Goal: Task Accomplishment & Management: Manage account settings

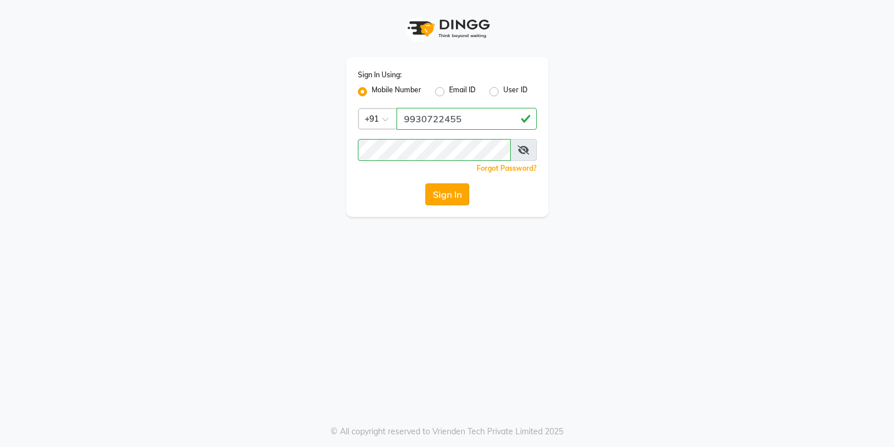
click at [454, 201] on button "Sign In" at bounding box center [447, 194] width 44 height 22
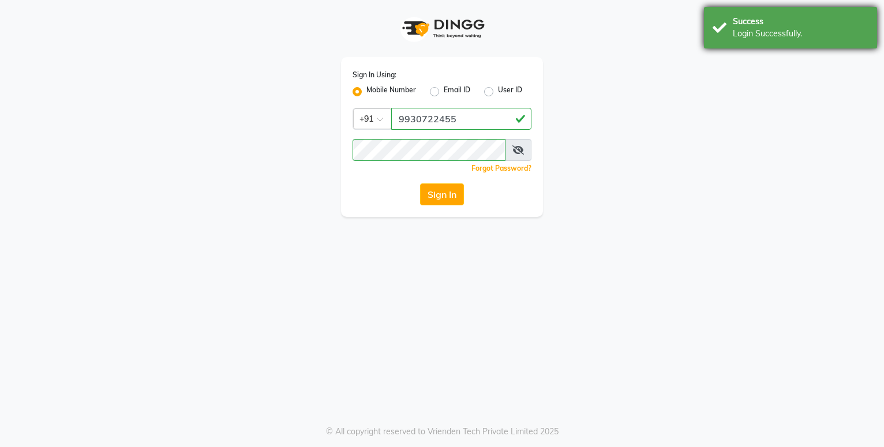
click at [752, 33] on div "Login Successfully." at bounding box center [801, 34] width 136 height 12
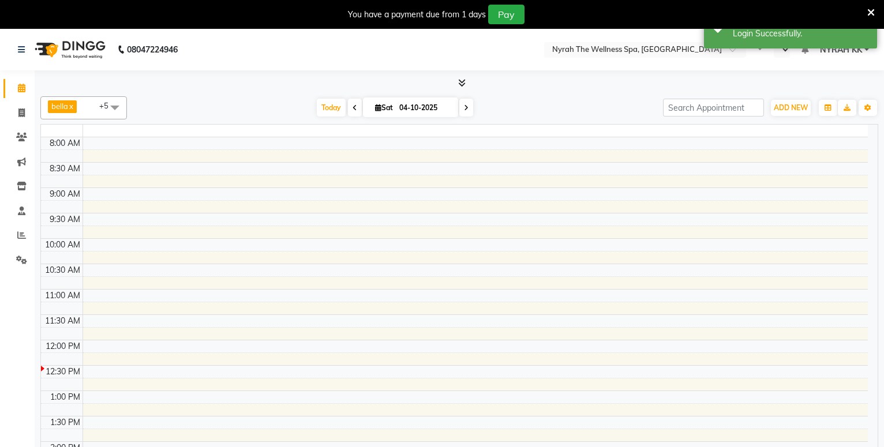
select select "en"
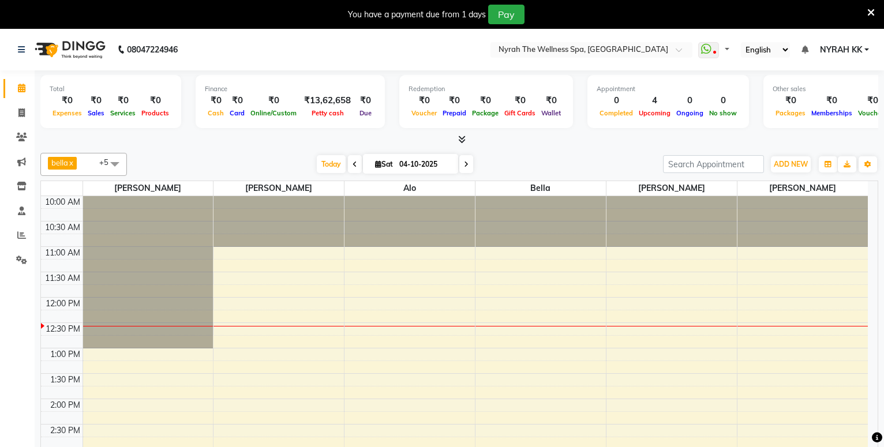
click at [869, 13] on icon at bounding box center [870, 12] width 7 height 10
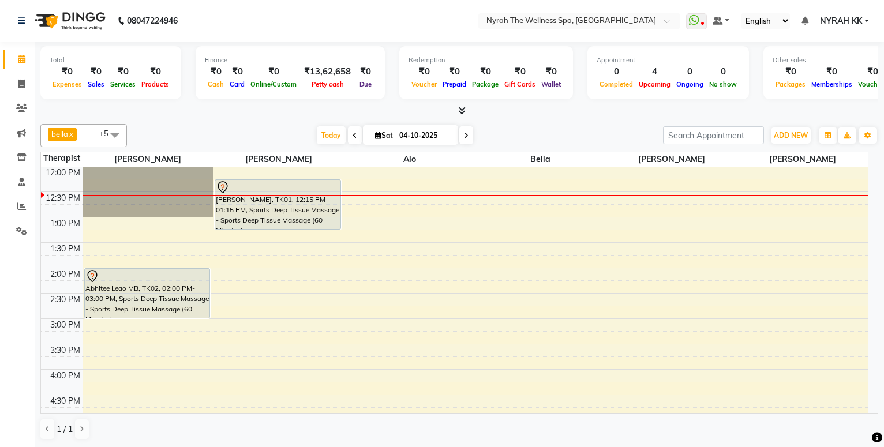
scroll to position [40, 0]
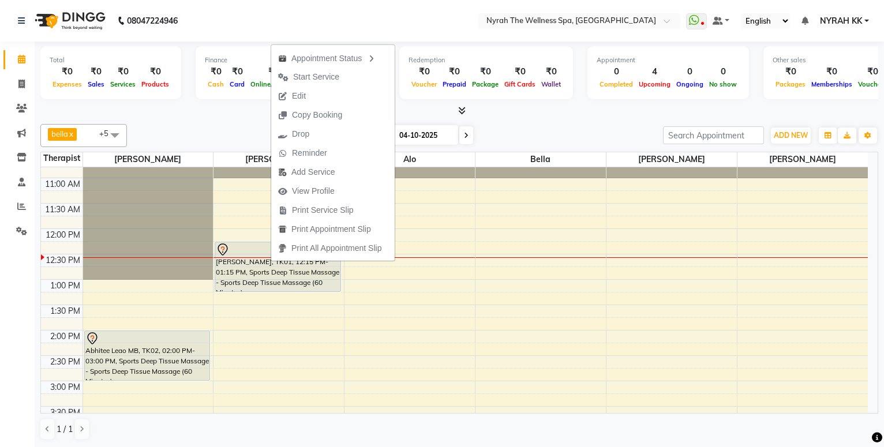
click at [334, 72] on span "Start Service" at bounding box center [316, 77] width 46 height 12
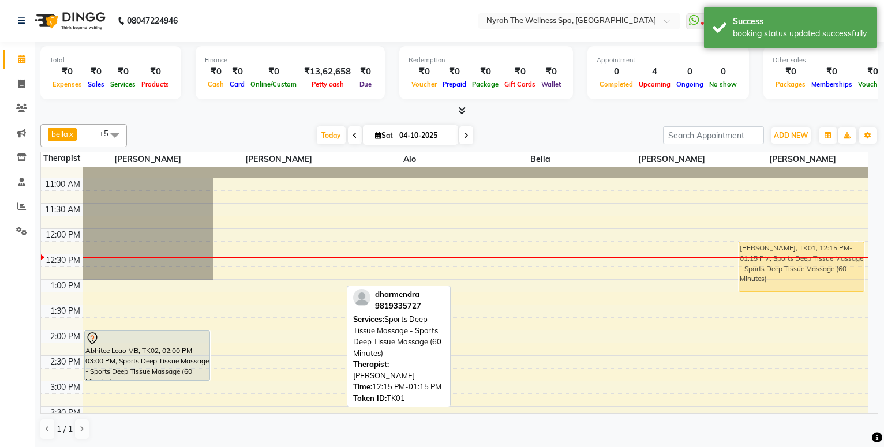
drag, startPoint x: 293, startPoint y: 250, endPoint x: 848, endPoint y: 251, distance: 554.9
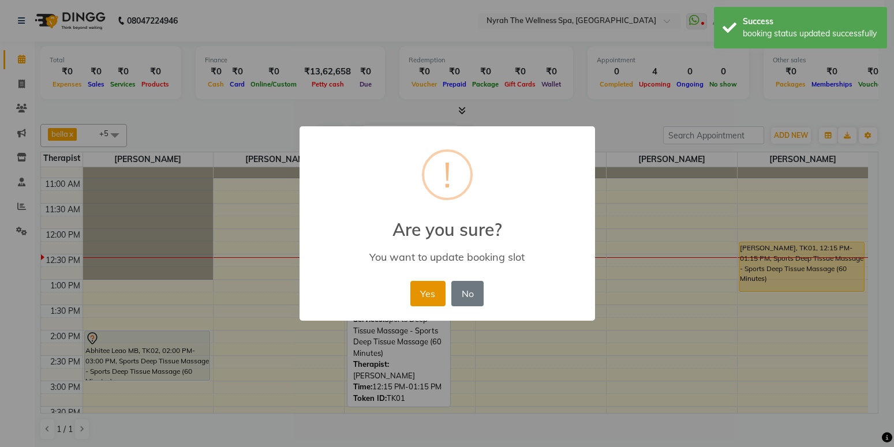
click at [436, 283] on button "Yes" at bounding box center [427, 293] width 35 height 25
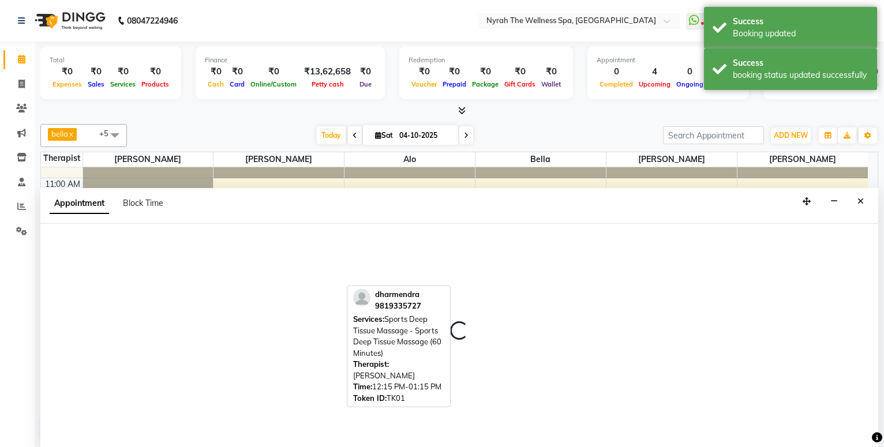
select select "10349"
select select "tentative"
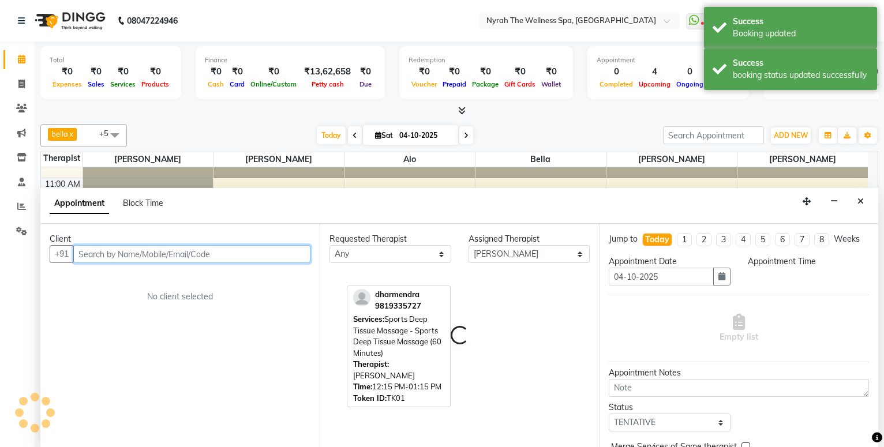
scroll to position [1, 0]
select select "780"
click at [186, 254] on input "text" at bounding box center [191, 254] width 237 height 18
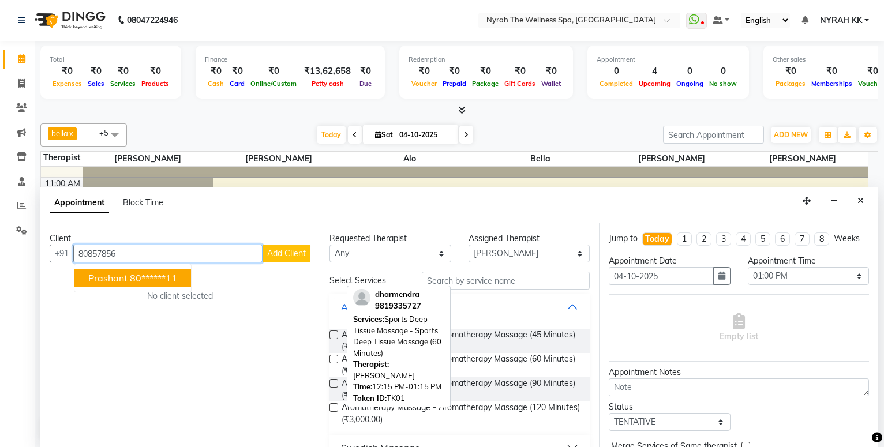
click at [169, 277] on ngb-highlight "80******11" at bounding box center [153, 278] width 47 height 12
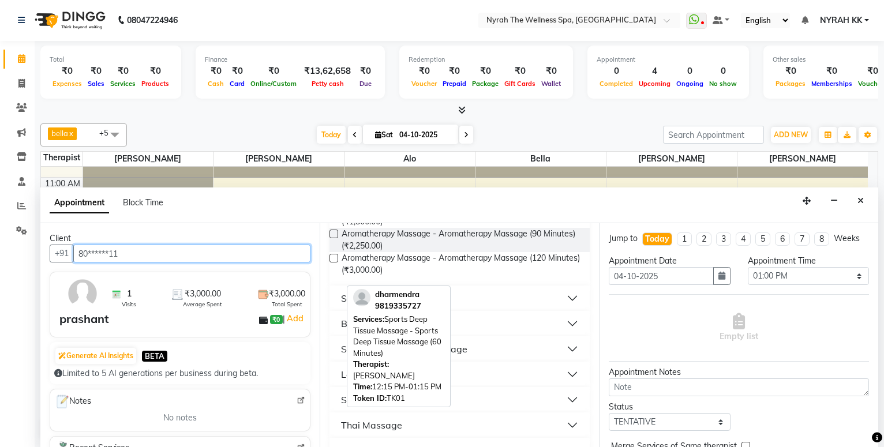
scroll to position [187, 0]
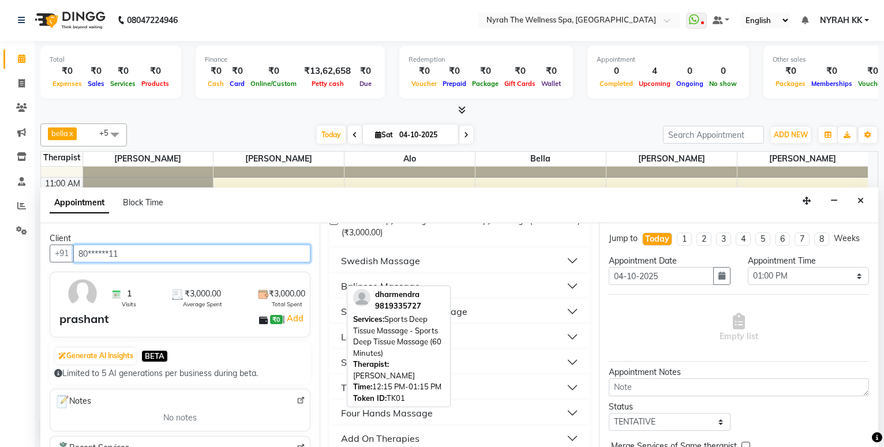
type input "80******11"
click at [494, 314] on button "Sports Deep Tissue Massage" at bounding box center [459, 311] width 251 height 21
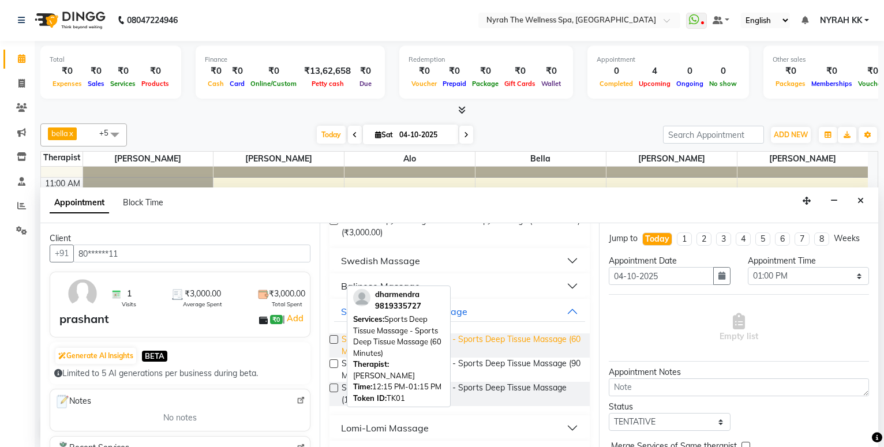
drag, startPoint x: 508, startPoint y: 340, endPoint x: 559, endPoint y: 352, distance: 52.6
click at [510, 341] on span "Sports Deep Tissue Massage - Sports Deep Tissue Massage (60 Minutes) (₹1,500.00)" at bounding box center [460, 345] width 239 height 24
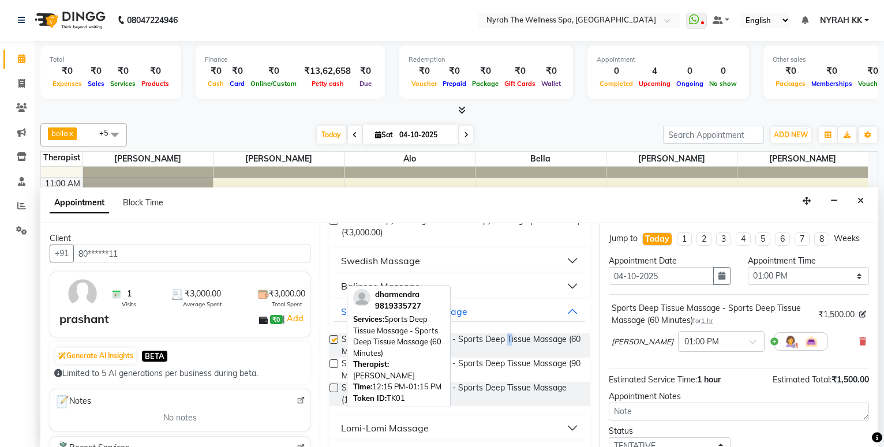
checkbox input "false"
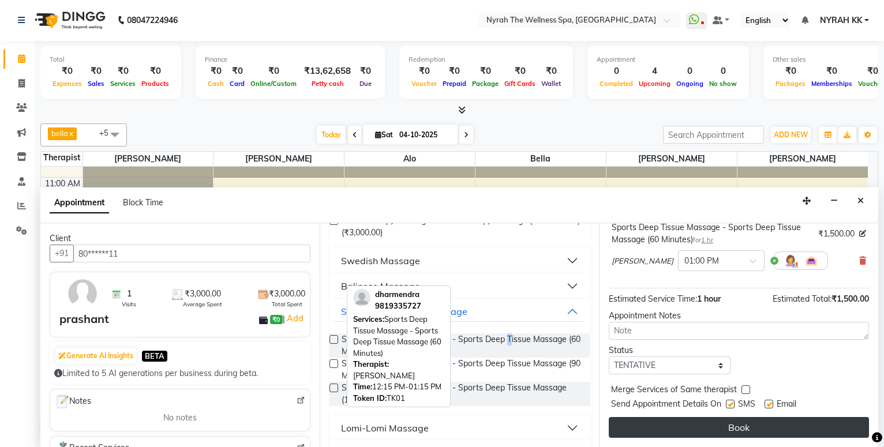
click at [735, 419] on button "Book" at bounding box center [739, 427] width 260 height 21
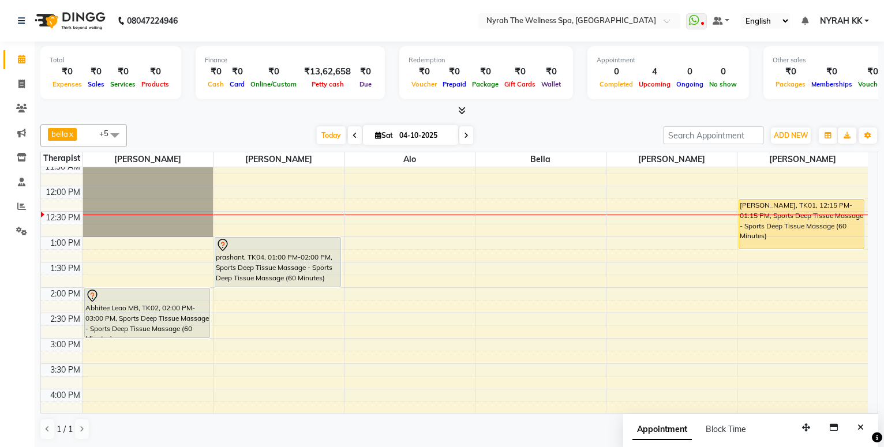
scroll to position [102, 0]
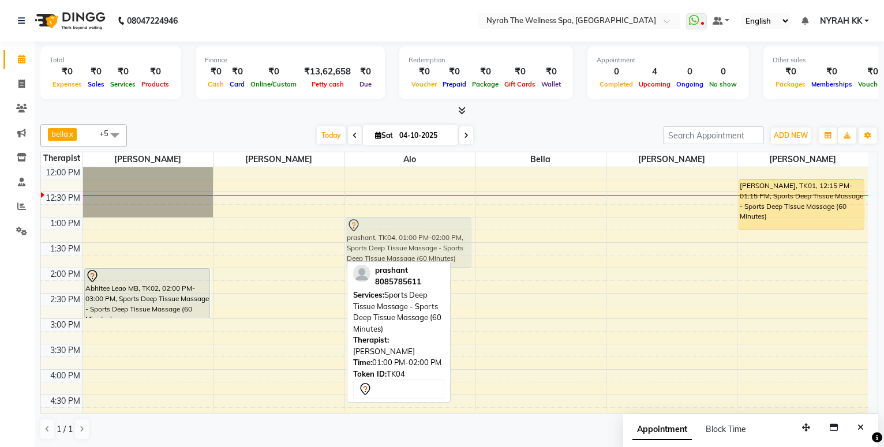
drag, startPoint x: 273, startPoint y: 223, endPoint x: 423, endPoint y: 226, distance: 150.0
click at [421, 224] on tr "Abhitee Leao MB, TK02, 02:00 PM-03:00 PM, Sports Deep Tissue Massage - Sports D…" at bounding box center [454, 420] width 827 height 710
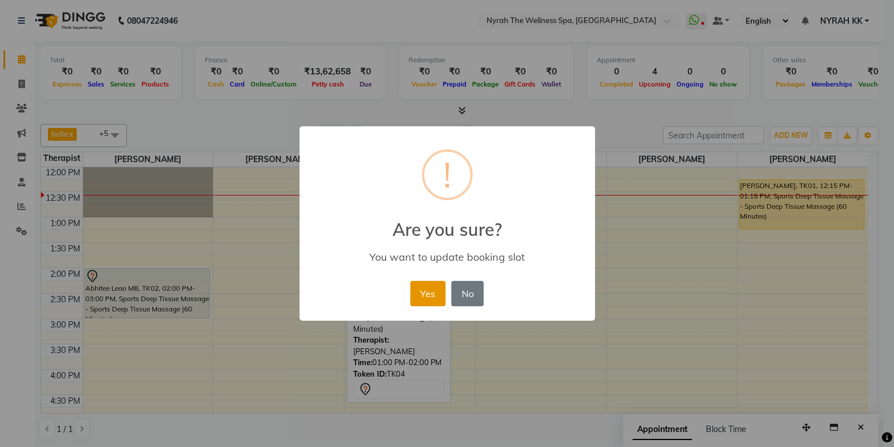
click at [431, 296] on button "Yes" at bounding box center [427, 293] width 35 height 25
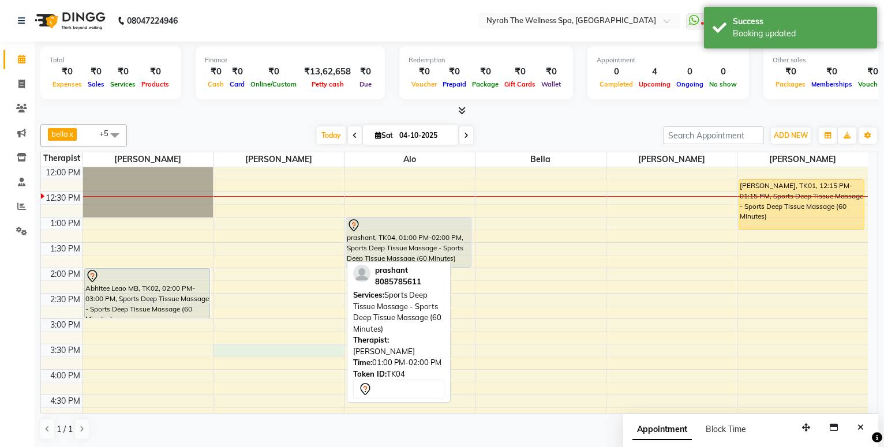
click at [243, 348] on div "10:00 AM 10:30 AM 11:00 AM 11:30 AM 12:00 PM 12:30 PM 1:00 PM 1:30 PM 2:00 PM 2…" at bounding box center [454, 420] width 827 height 710
select select "10349"
select select "930"
select select "tentative"
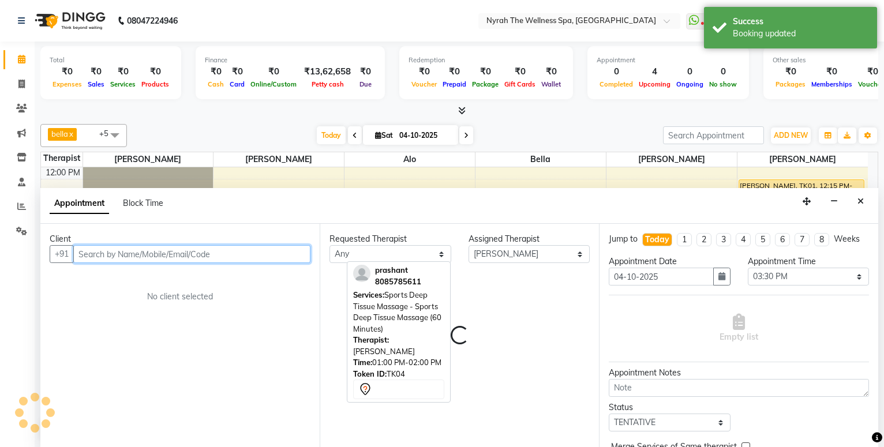
scroll to position [1, 0]
click at [210, 253] on input "text" at bounding box center [191, 254] width 237 height 18
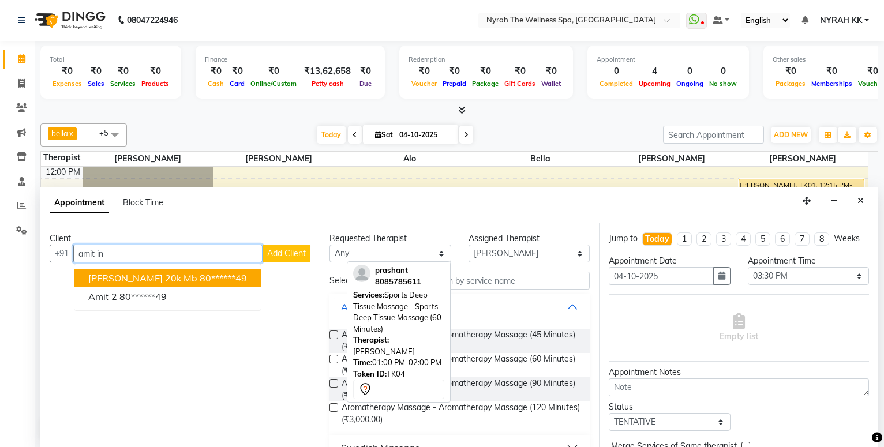
click at [213, 277] on ngb-highlight "80******49" at bounding box center [223, 278] width 47 height 12
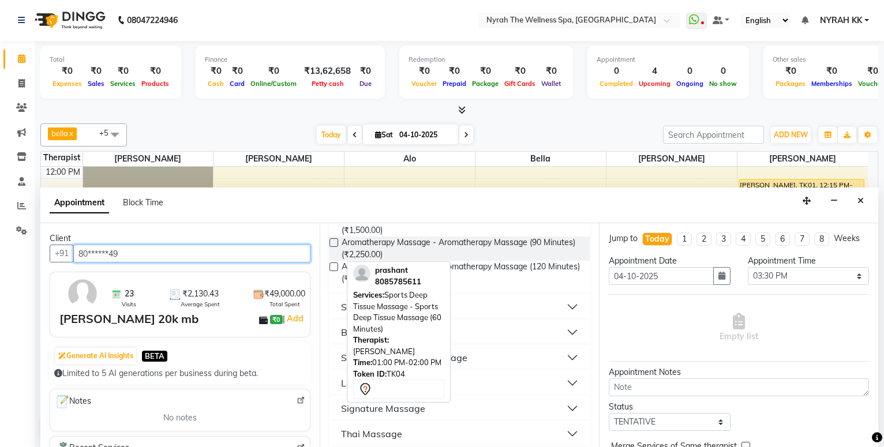
scroll to position [249, 0]
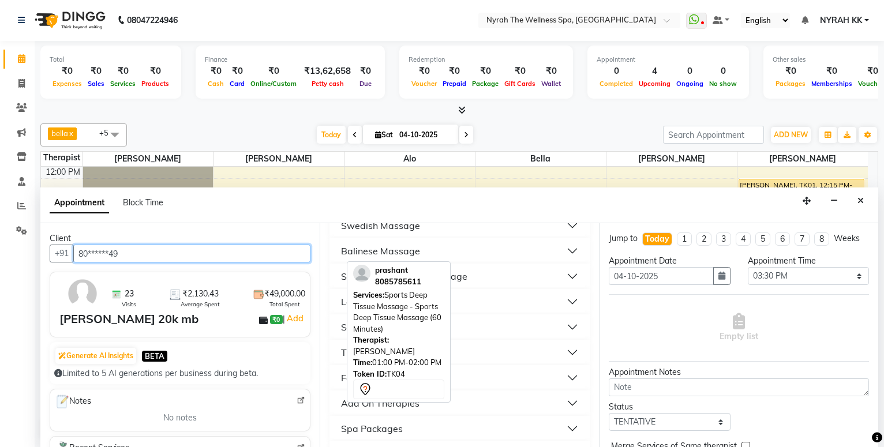
type input "80******49"
click at [505, 276] on button "Sports Deep Tissue Massage" at bounding box center [459, 276] width 251 height 21
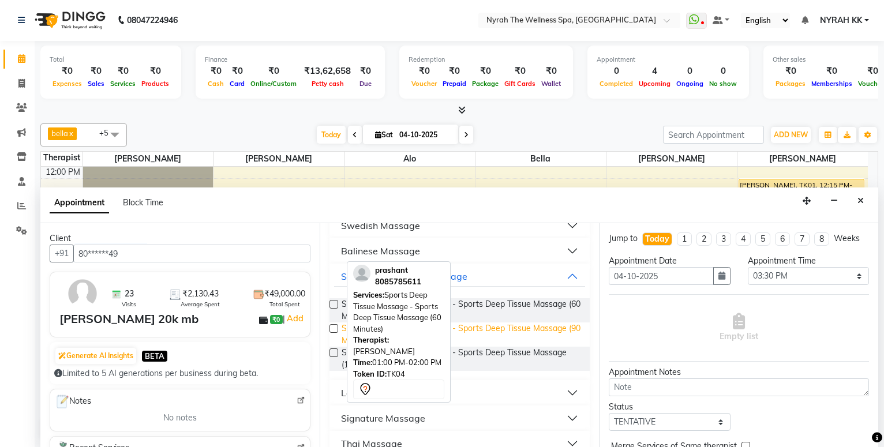
click at [518, 330] on span "Sports Deep Tissue Massage - Sports Deep Tissue Massage (90 Minutes) (₹2,000.00)" at bounding box center [460, 334] width 239 height 24
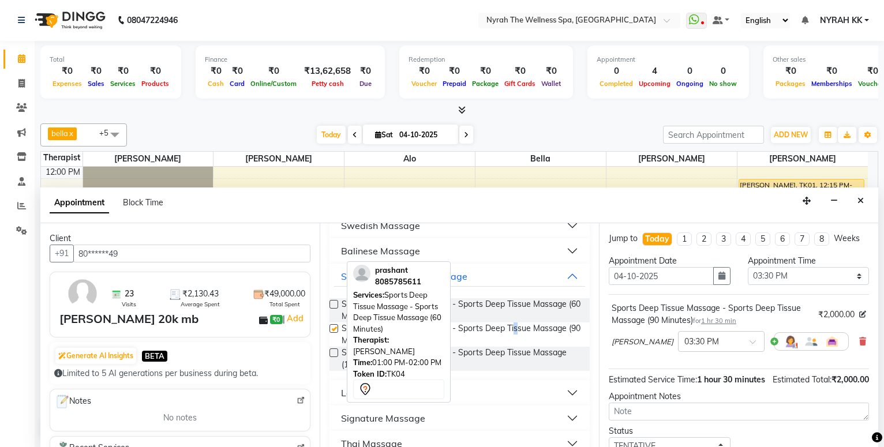
checkbox input "false"
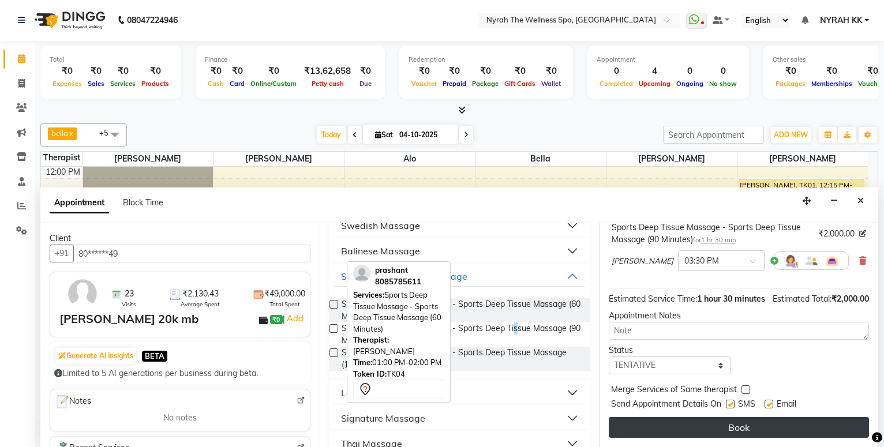
click at [739, 431] on button "Book" at bounding box center [739, 427] width 260 height 21
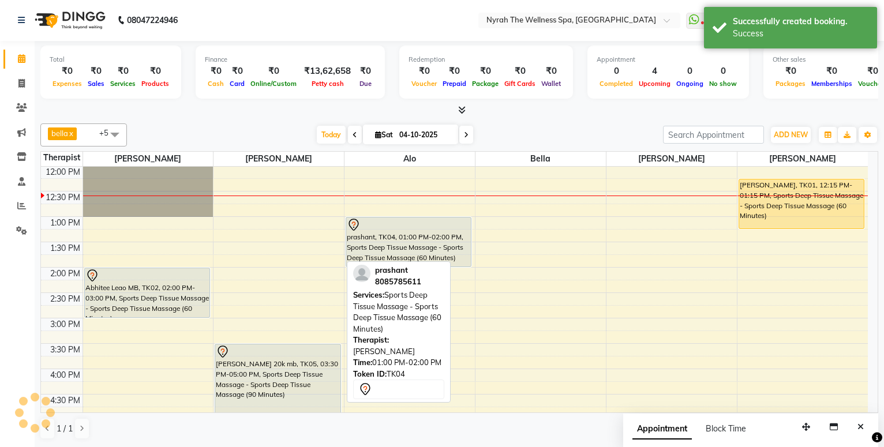
scroll to position [0, 0]
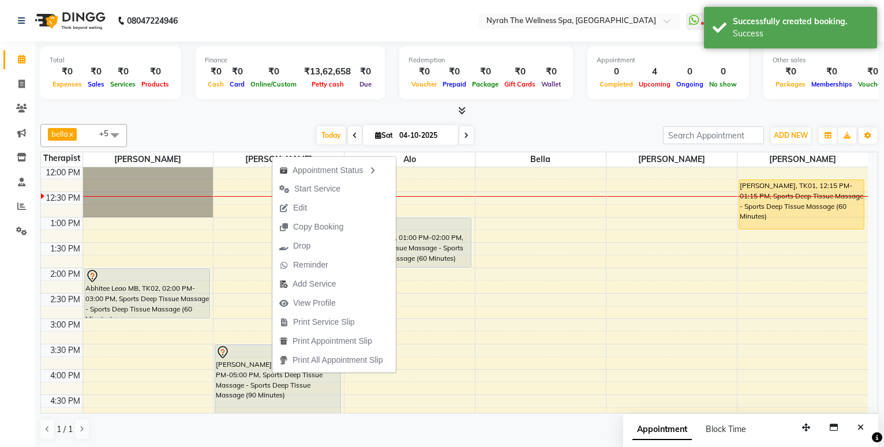
click at [314, 199] on button "Edit" at bounding box center [333, 207] width 123 height 19
select select "tentative"
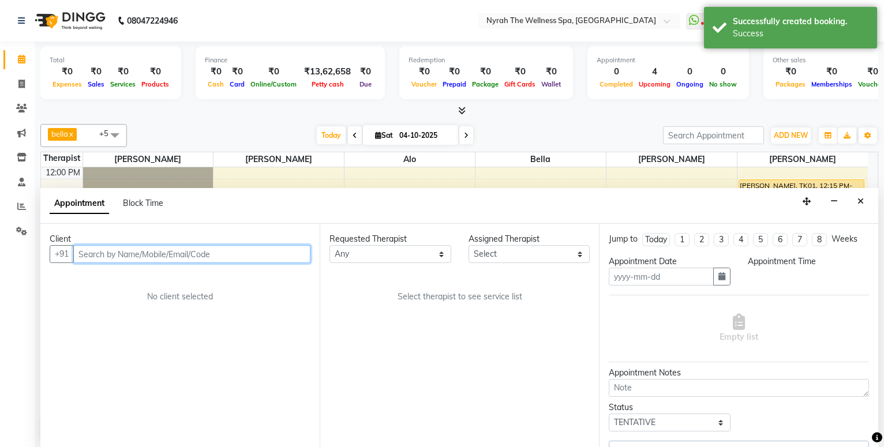
scroll to position [1, 0]
type input "04-10-2025"
select select "10349"
select select "930"
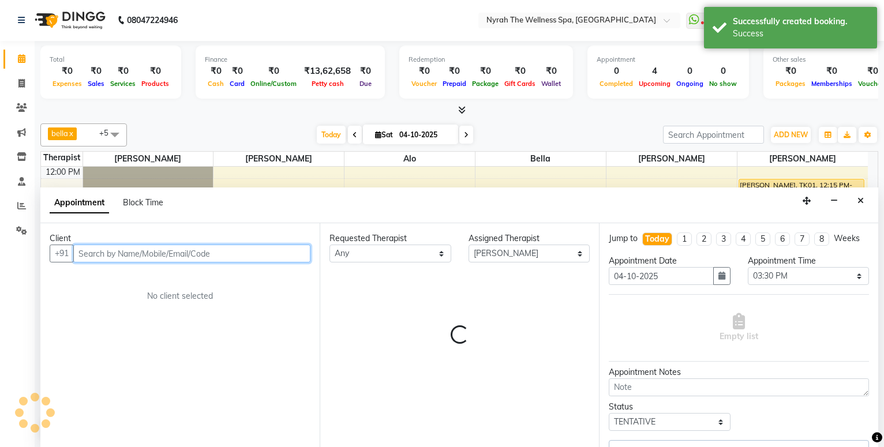
select select "52"
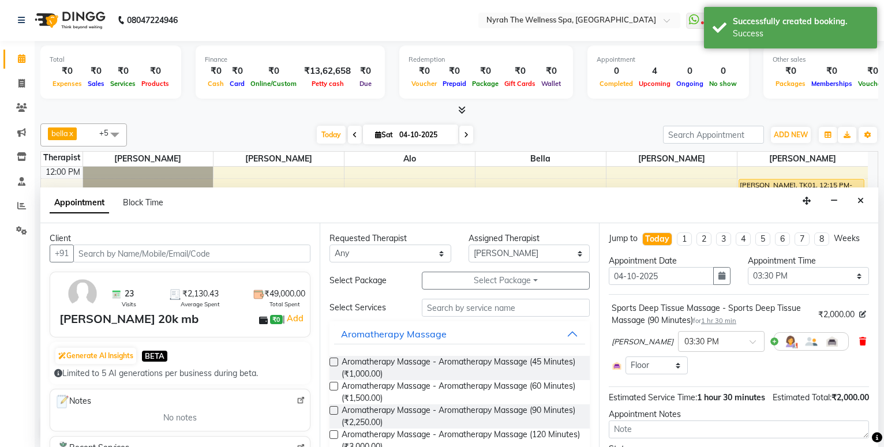
drag, startPoint x: 854, startPoint y: 350, endPoint x: 530, endPoint y: 284, distance: 330.8
click at [859, 346] on icon at bounding box center [862, 341] width 7 height 8
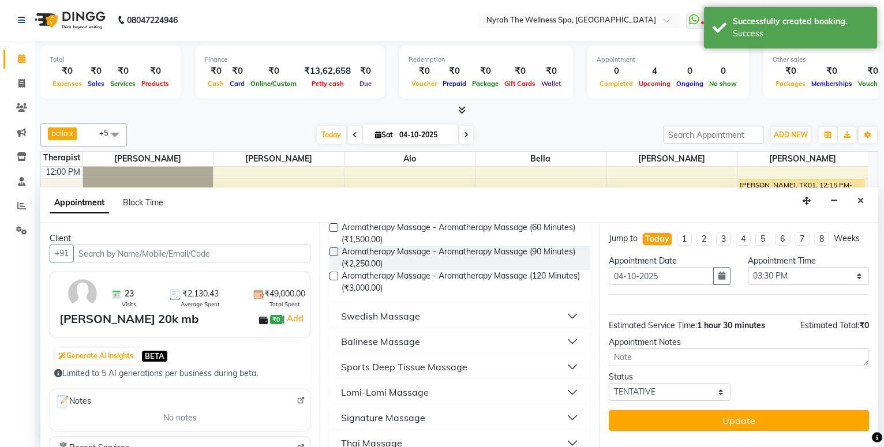
scroll to position [187, 0]
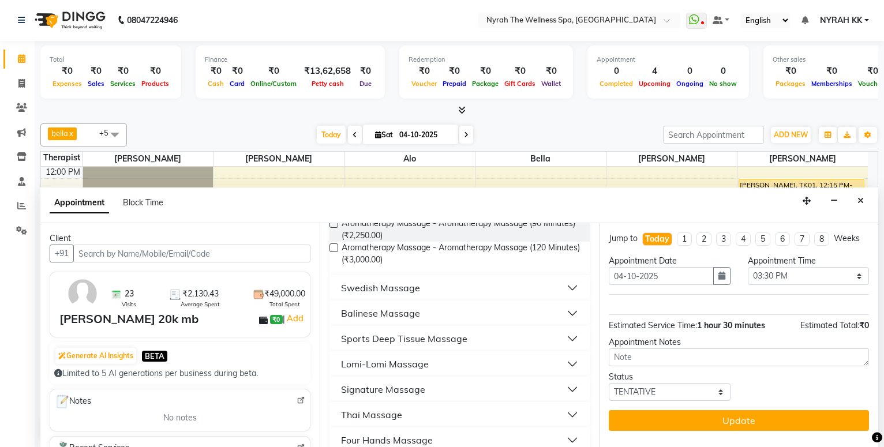
click at [390, 343] on div "Sports Deep Tissue Massage" at bounding box center [404, 339] width 126 height 14
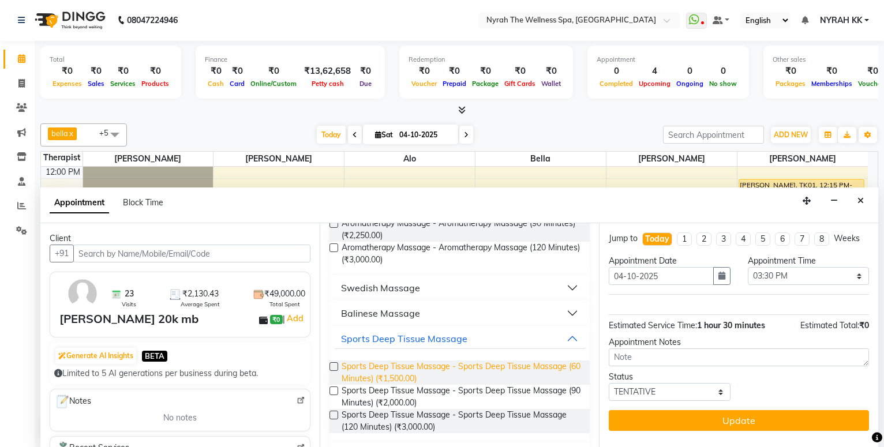
drag, startPoint x: 395, startPoint y: 371, endPoint x: 498, endPoint y: 404, distance: 108.0
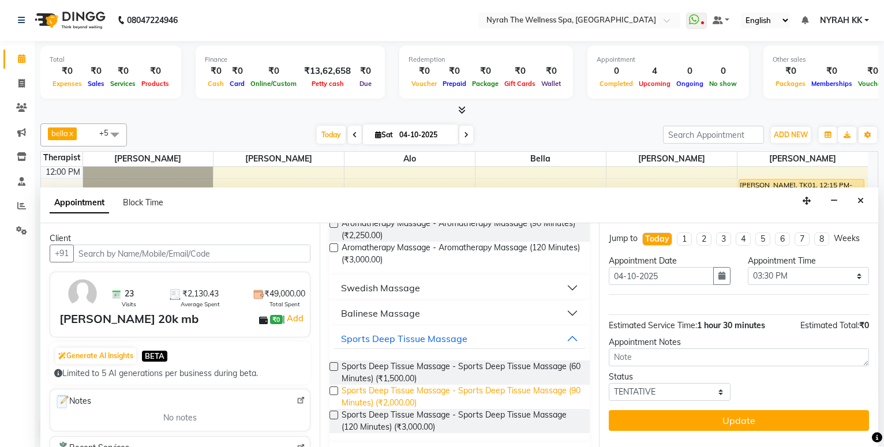
click at [399, 371] on span "Sports Deep Tissue Massage - Sports Deep Tissue Massage (60 Minutes) (₹1,500.00)" at bounding box center [460, 373] width 239 height 24
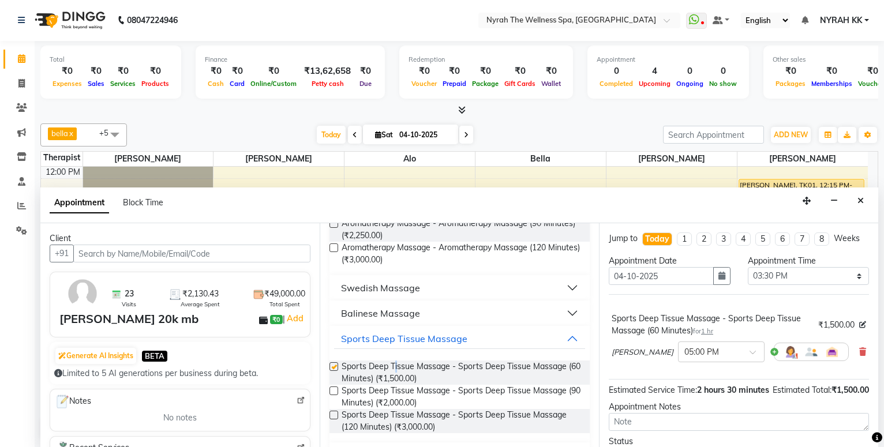
checkbox input "false"
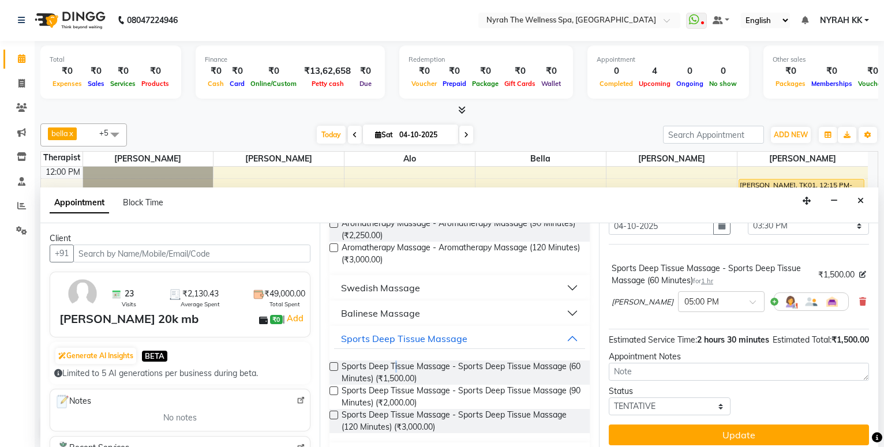
scroll to position [81, 0]
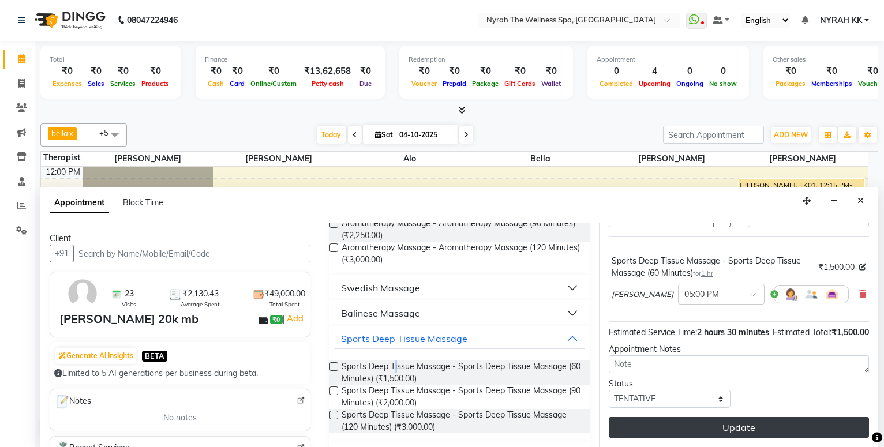
click at [820, 423] on button "Update" at bounding box center [739, 427] width 260 height 21
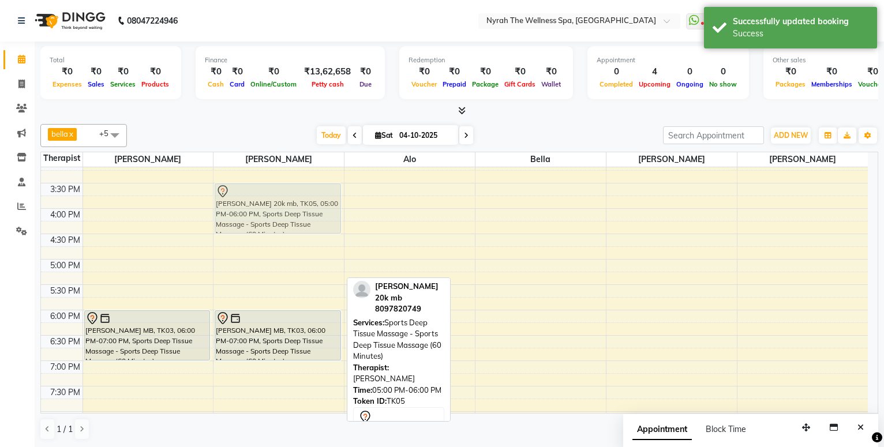
scroll to position [262, 0]
drag, startPoint x: 288, startPoint y: 246, endPoint x: 297, endPoint y: 193, distance: 53.2
click at [297, 193] on div "[PERSON_NAME] 20k mb, TK05, 05:00 PM-06:00 PM, Sports Deep Tissue Massage - Spo…" at bounding box center [278, 260] width 130 height 710
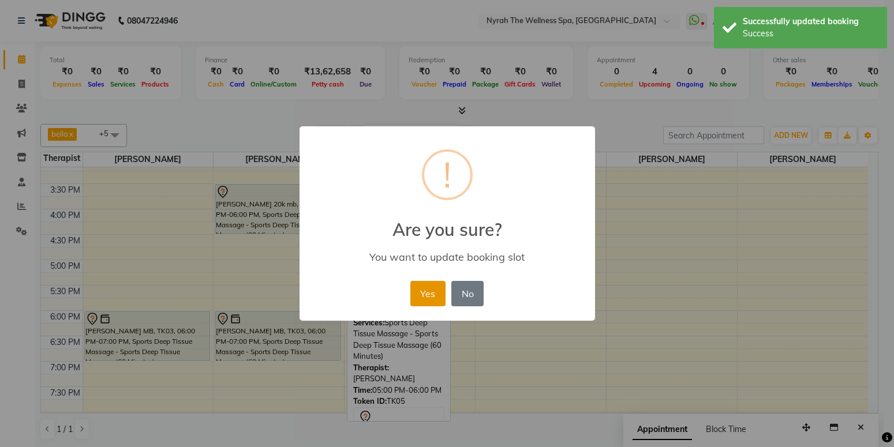
click at [421, 293] on button "Yes" at bounding box center [427, 293] width 35 height 25
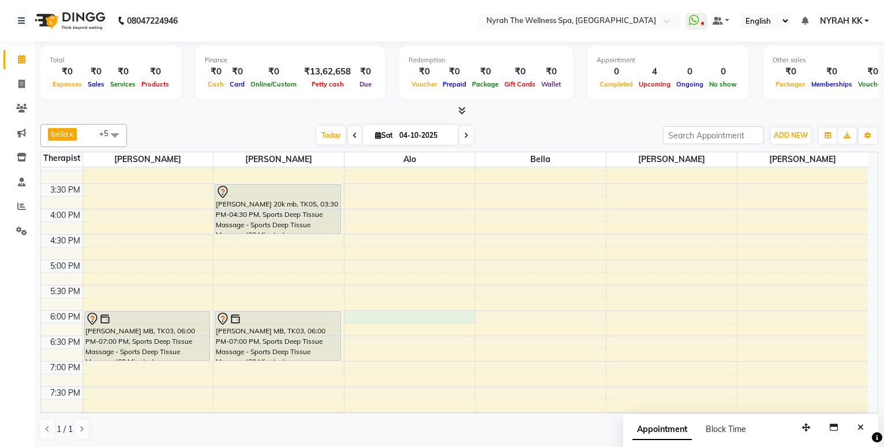
click at [397, 314] on div "10:00 AM 10:30 AM 11:00 AM 11:30 AM 12:00 PM 12:30 PM 1:00 PM 1:30 PM 2:00 PM 2…" at bounding box center [454, 260] width 827 height 710
select select "64211"
select select "tentative"
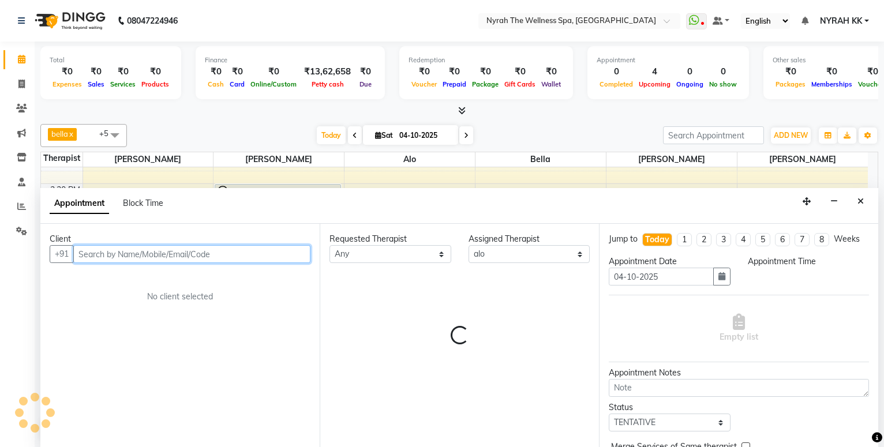
scroll to position [1, 0]
select select "1080"
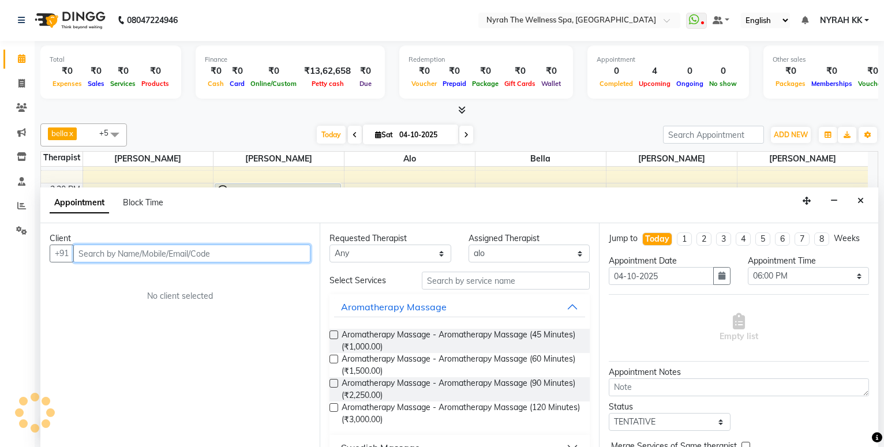
click at [225, 252] on input "text" at bounding box center [191, 254] width 237 height 18
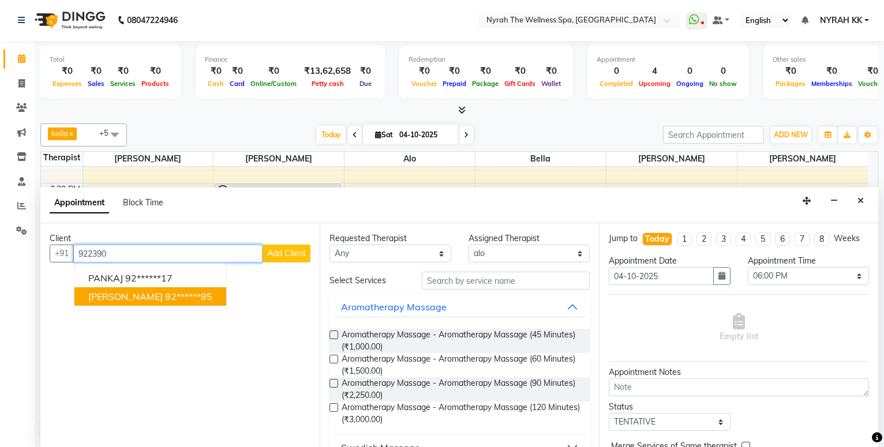
click at [165, 292] on ngb-highlight "92******85" at bounding box center [188, 297] width 47 height 12
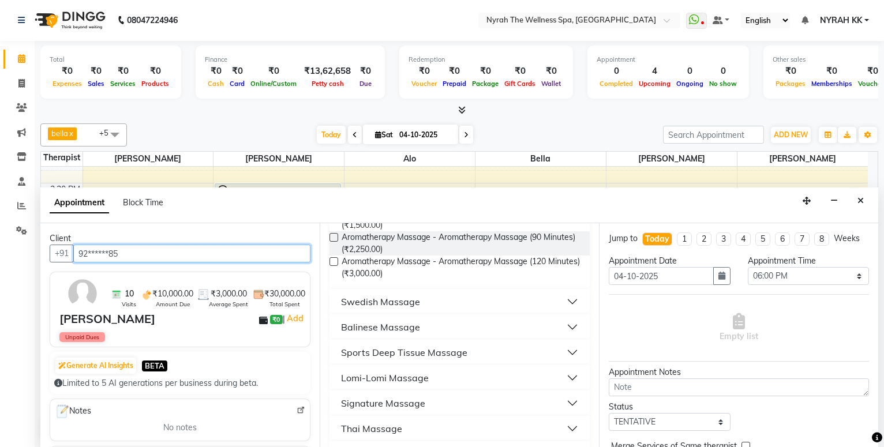
scroll to position [187, 0]
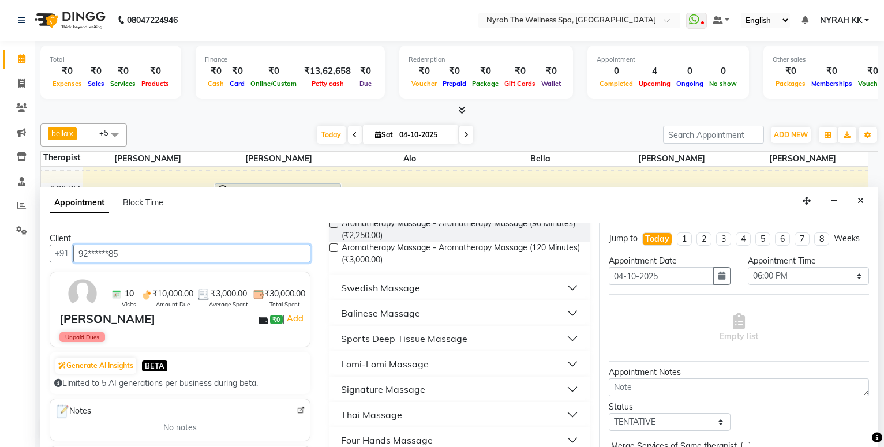
type input "92******85"
click at [434, 337] on div "Sports Deep Tissue Massage" at bounding box center [404, 339] width 126 height 14
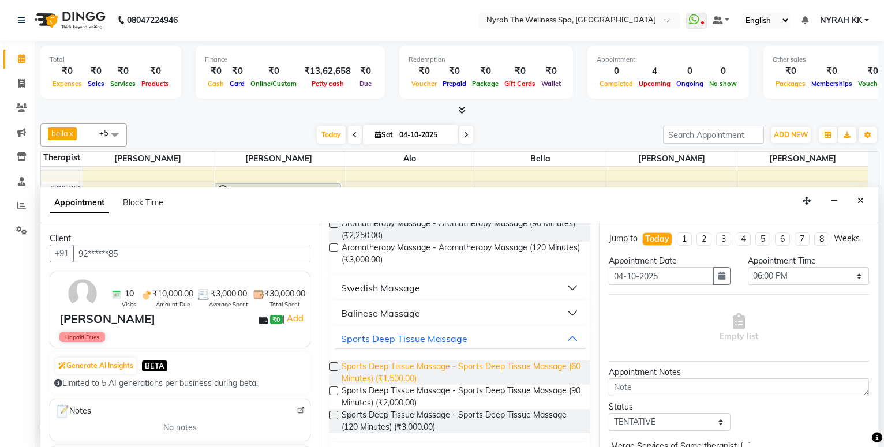
click at [440, 377] on span "Sports Deep Tissue Massage - Sports Deep Tissue Massage (60 Minutes) (₹1,500.00)" at bounding box center [460, 373] width 239 height 24
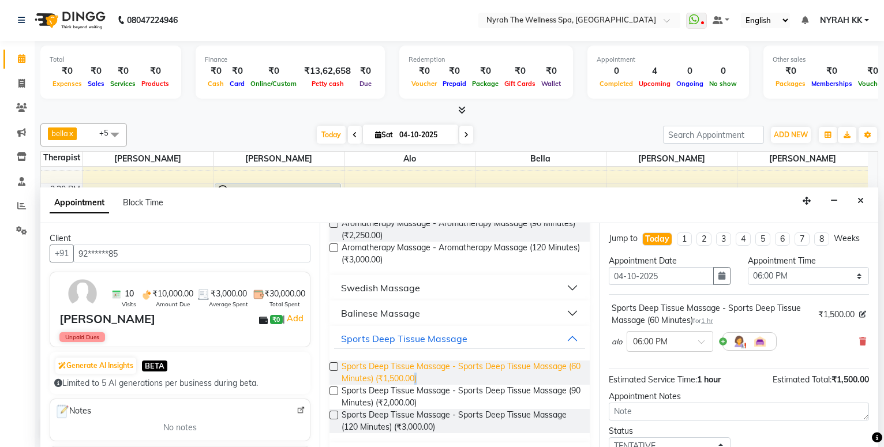
click at [440, 377] on span "Sports Deep Tissue Massage - Sports Deep Tissue Massage (60 Minutes) (₹1,500.00)" at bounding box center [460, 373] width 239 height 24
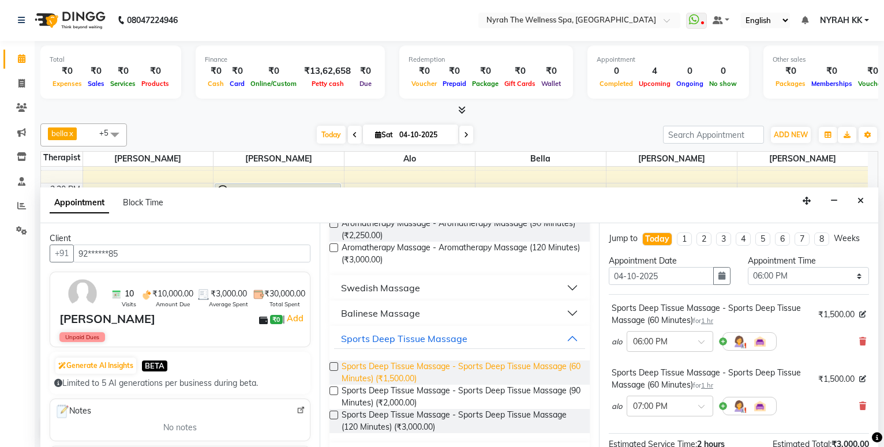
click at [440, 376] on span "Sports Deep Tissue Massage - Sports Deep Tissue Massage (60 Minutes) (₹1,500.00)" at bounding box center [460, 373] width 239 height 24
checkbox input "false"
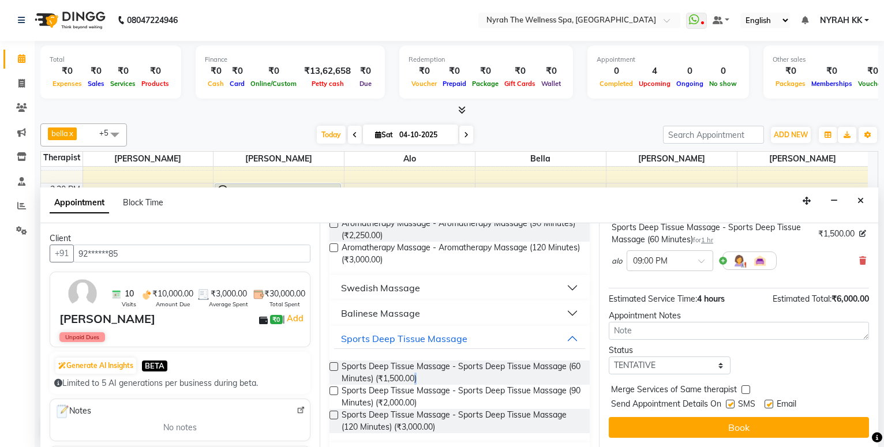
scroll to position [286, 0]
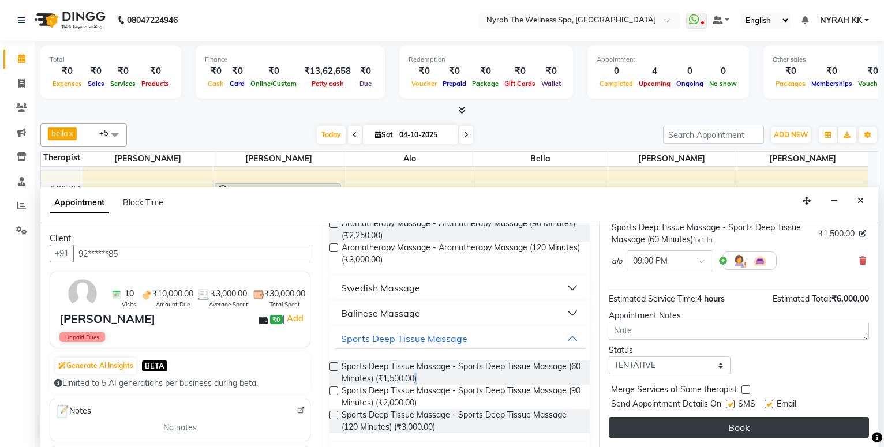
click at [729, 431] on button "Book" at bounding box center [739, 427] width 260 height 21
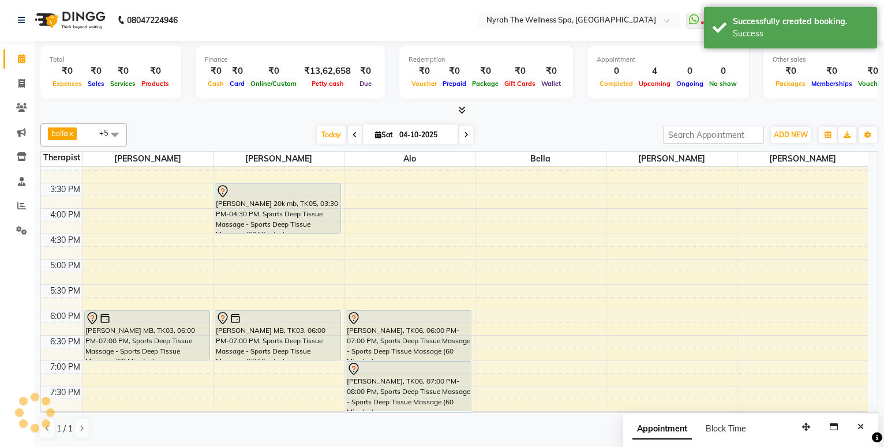
scroll to position [0, 0]
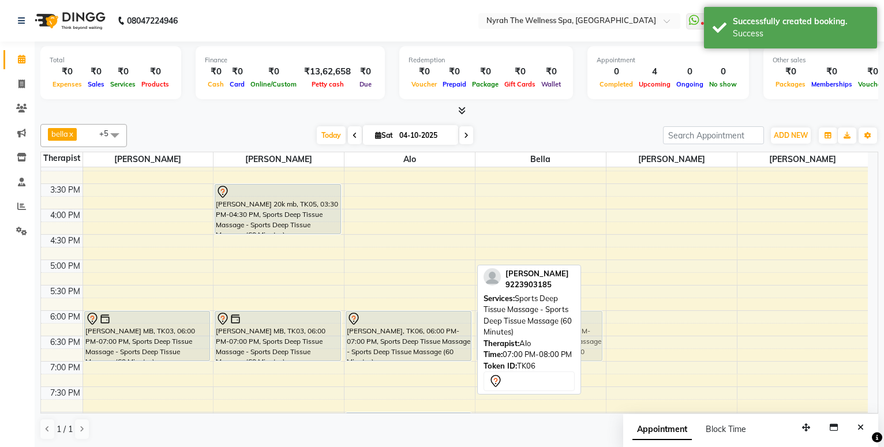
drag, startPoint x: 428, startPoint y: 377, endPoint x: 567, endPoint y: 321, distance: 149.6
click at [567, 321] on div "bella x [PERSON_NAME] x [PERSON_NAME] x [PERSON_NAME] x +5 Select All [PERSON_N…" at bounding box center [459, 281] width 838 height 325
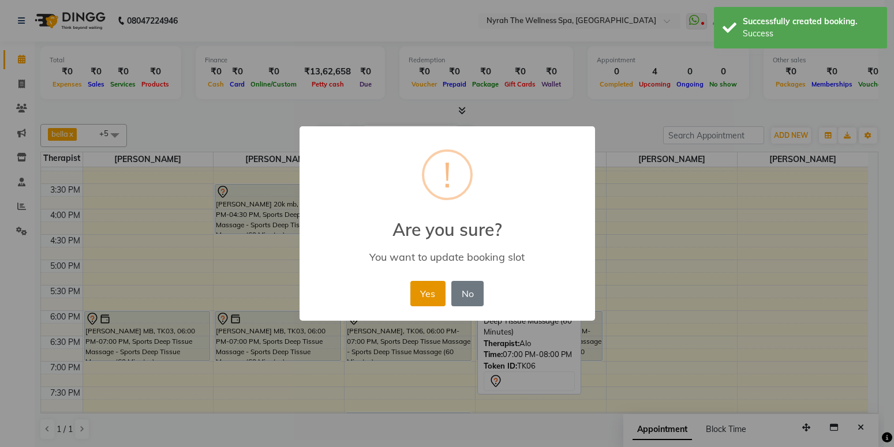
drag, startPoint x: 429, startPoint y: 285, endPoint x: 436, endPoint y: 288, distance: 8.3
click at [430, 286] on button "Yes" at bounding box center [427, 293] width 35 height 25
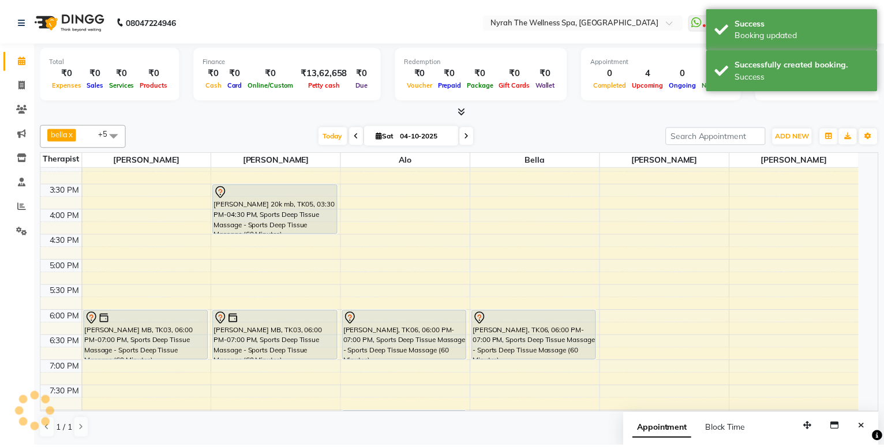
scroll to position [387, 0]
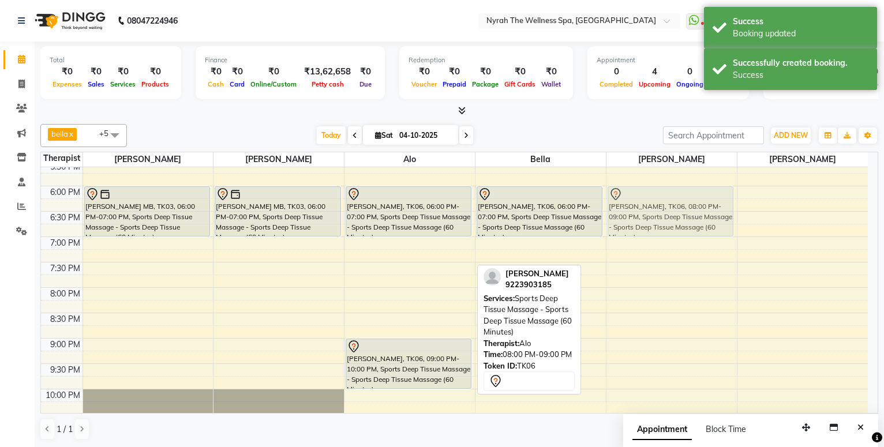
drag, startPoint x: 448, startPoint y: 319, endPoint x: 739, endPoint y: 219, distance: 307.9
click at [739, 219] on div "10:00 AM 10:30 AM 11:00 AM 11:30 AM 12:00 PM 12:30 PM 1:00 PM 1:30 PM 2:00 PM 2…" at bounding box center [454, 135] width 827 height 710
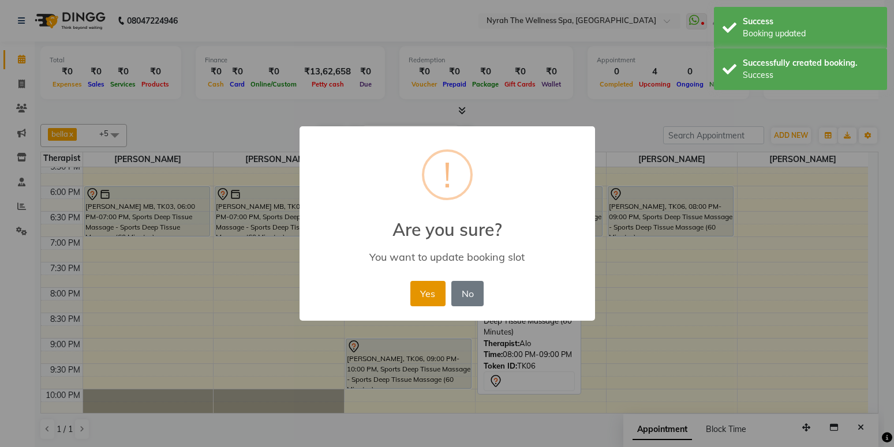
click at [443, 298] on button "Yes" at bounding box center [427, 293] width 35 height 25
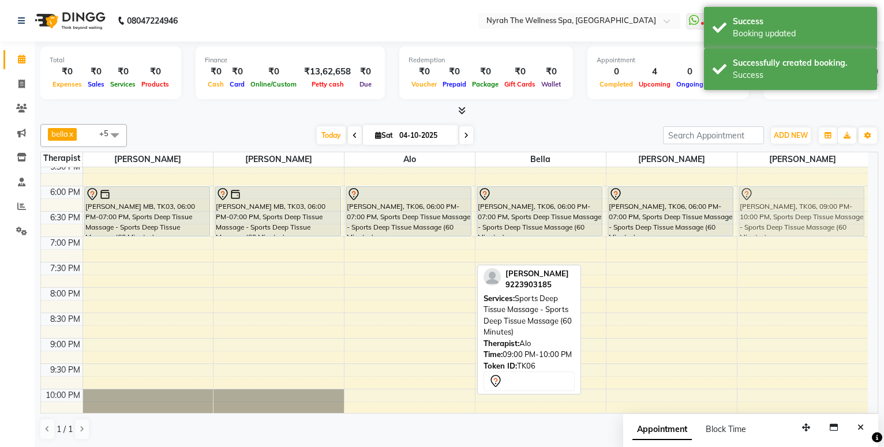
drag, startPoint x: 421, startPoint y: 359, endPoint x: 870, endPoint y: 188, distance: 480.7
click at [833, 211] on tr "Abhitee Leao MB, TK02, 02:00 PM-03:00 PM, Sports Deep Tissue Massage - Sports D…" at bounding box center [454, 135] width 827 height 710
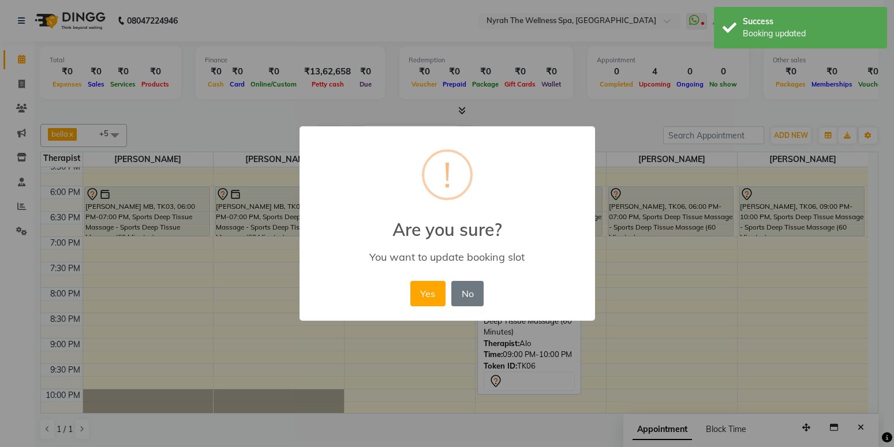
drag, startPoint x: 434, startPoint y: 296, endPoint x: 417, endPoint y: 336, distance: 43.2
click at [433, 299] on button "Yes" at bounding box center [427, 293] width 35 height 25
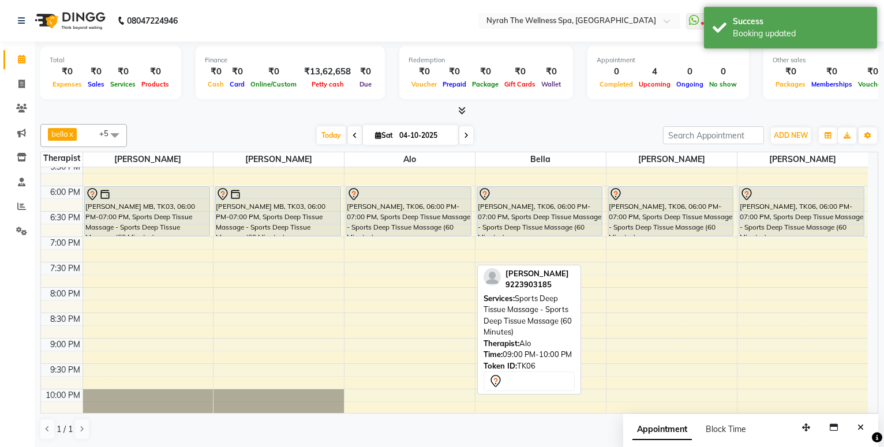
scroll to position [325, 0]
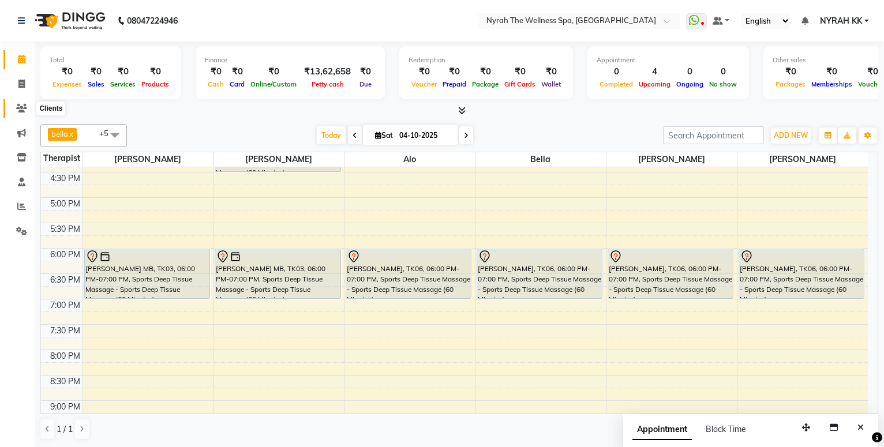
click at [22, 109] on icon at bounding box center [21, 108] width 11 height 9
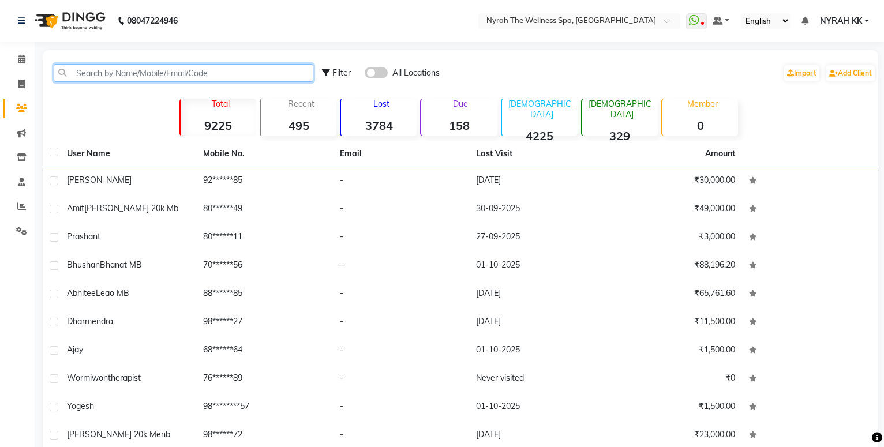
click at [97, 73] on input "text" at bounding box center [184, 73] width 260 height 18
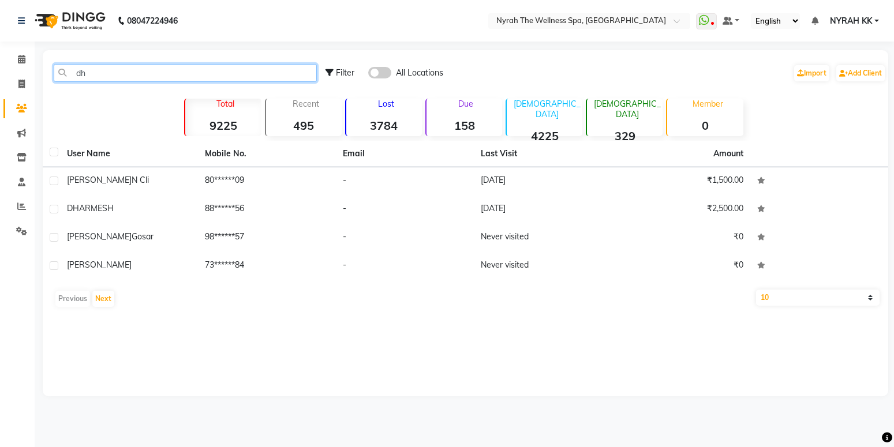
type input "d"
type input "D"
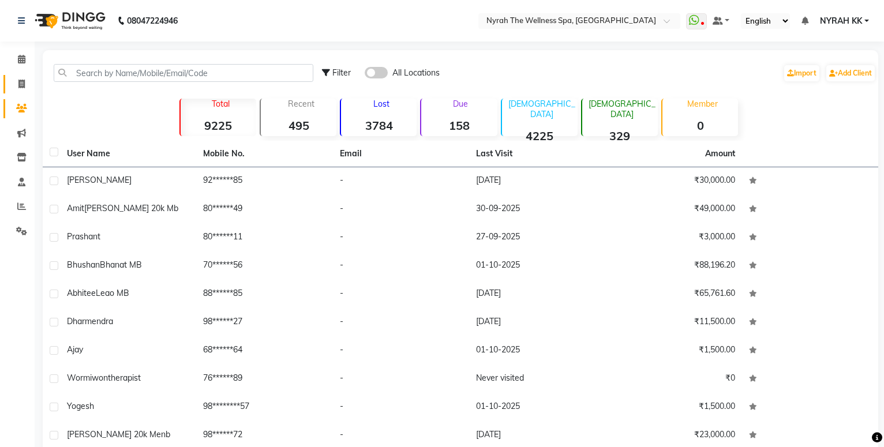
click at [20, 77] on link "Invoice" at bounding box center [17, 84] width 28 height 19
select select "555"
select select "service"
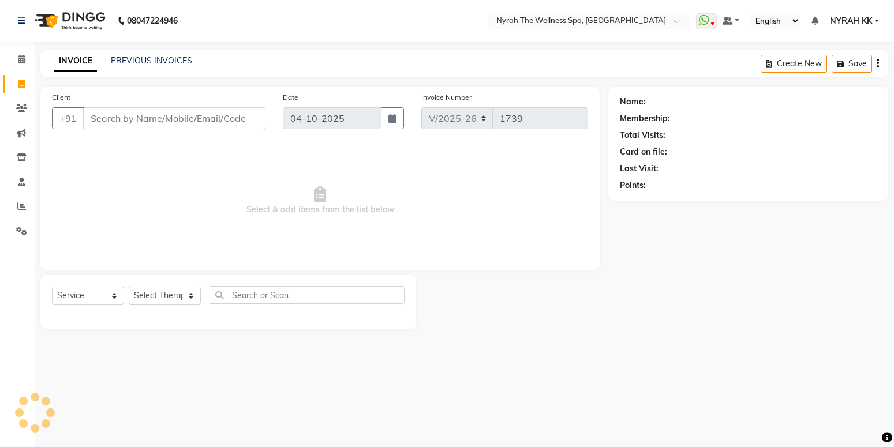
click at [98, 113] on input "Client" at bounding box center [174, 118] width 182 height 22
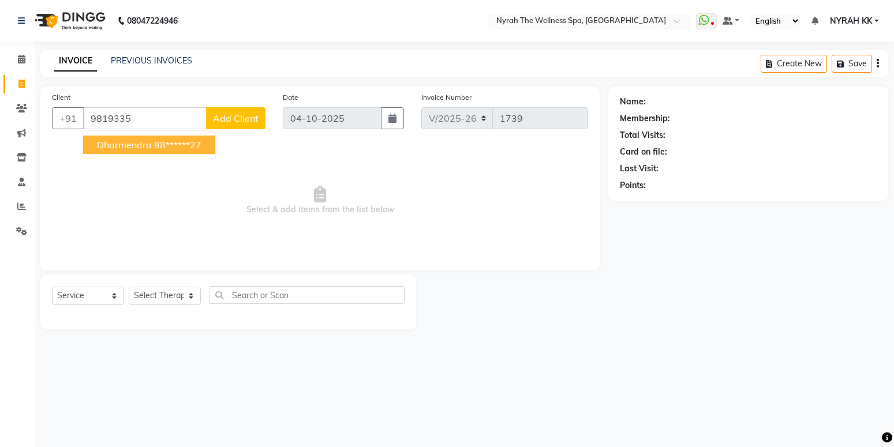
click at [127, 140] on span "dharmendra" at bounding box center [124, 145] width 55 height 12
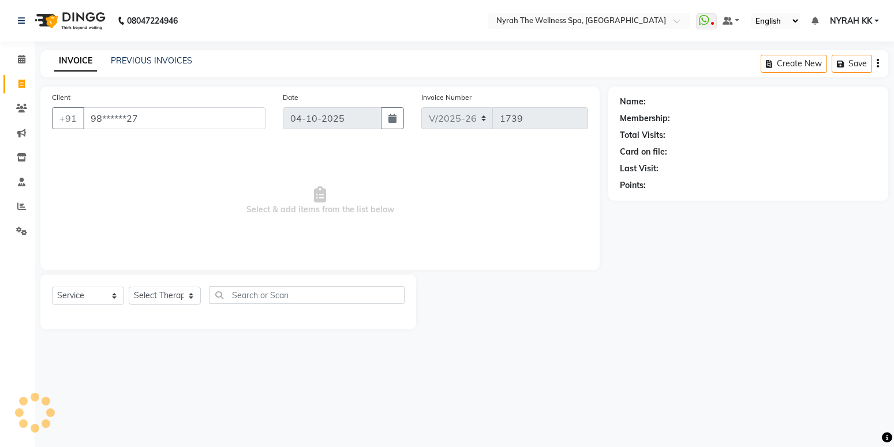
type input "98******27"
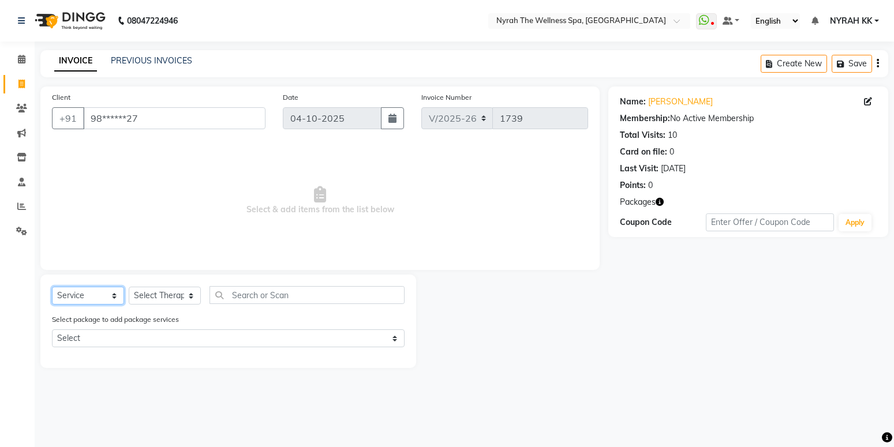
select select "package"
click option "Package" at bounding box center [0, 0] width 0 height 0
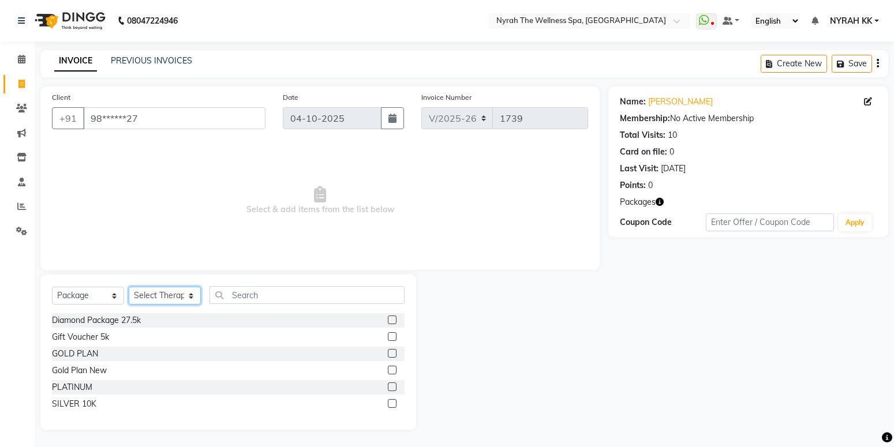
click at [129, 287] on select "Select Therapist [PERSON_NAME] bella bella [PERSON_NAME] [PERSON_NAME] [PERSON_…" at bounding box center [165, 296] width 72 height 18
select select "10323"
click option "[PERSON_NAME]" at bounding box center [0, 0] width 0 height 0
click at [389, 402] on label at bounding box center [392, 403] width 9 height 9
click at [389, 402] on input "checkbox" at bounding box center [391, 403] width 7 height 7
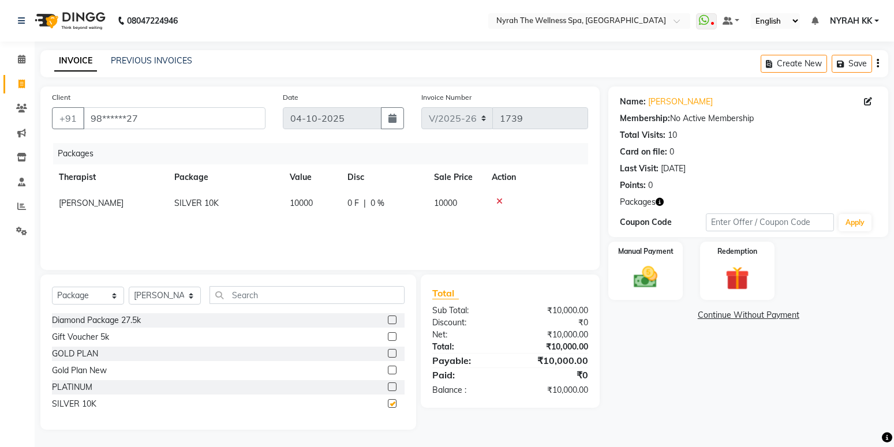
checkbox input "false"
click at [670, 283] on div "Manual Payment" at bounding box center [645, 271] width 77 height 61
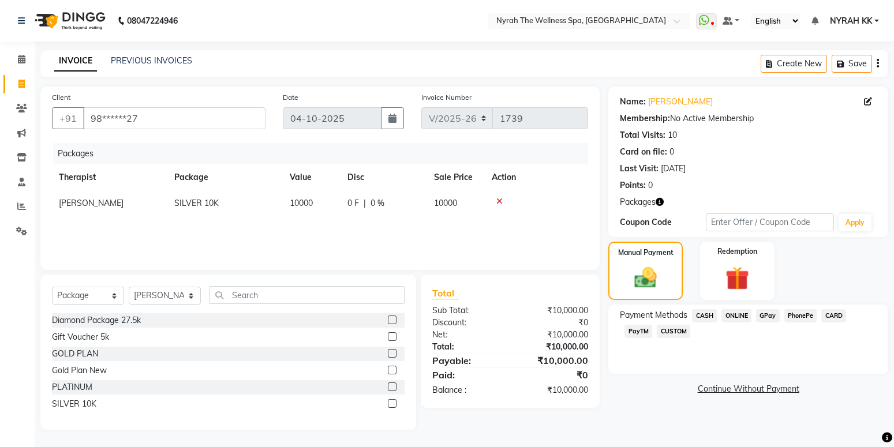
click at [761, 320] on span "GPay" at bounding box center [768, 315] width 24 height 13
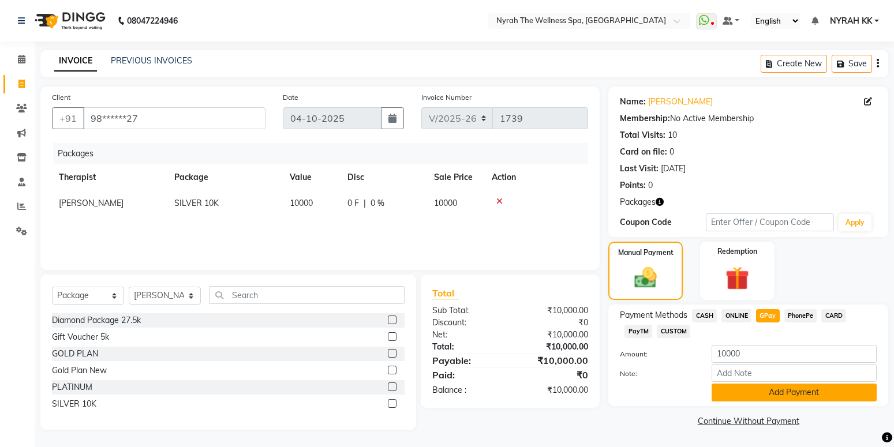
click at [763, 386] on button "Add Payment" at bounding box center [793, 393] width 165 height 18
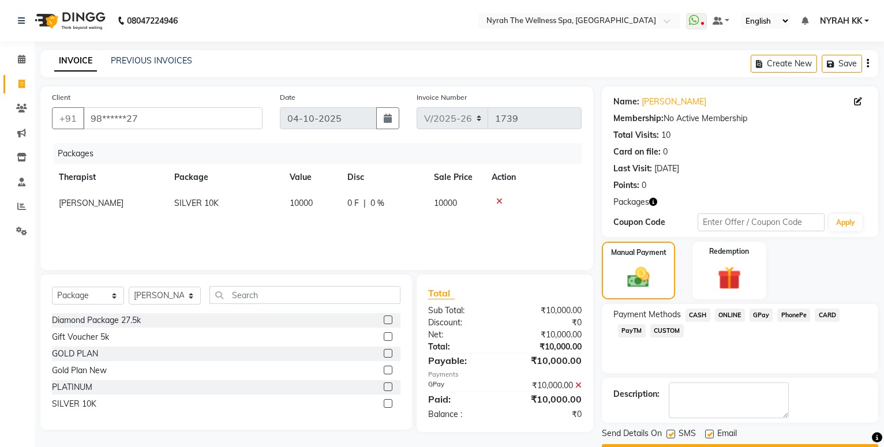
scroll to position [32, 0]
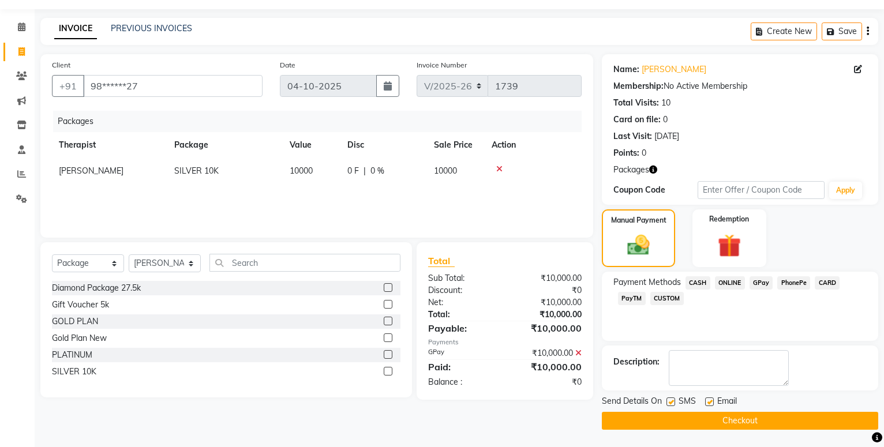
click at [684, 425] on button "Checkout" at bounding box center [740, 421] width 276 height 18
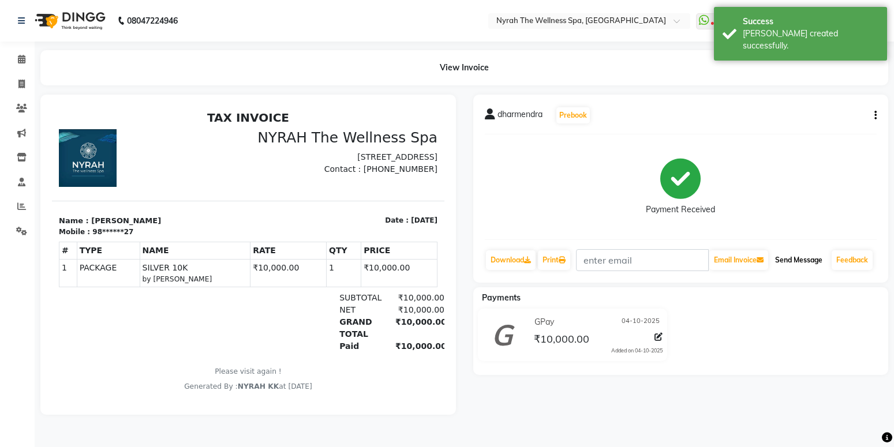
click at [801, 257] on button "Send Message" at bounding box center [798, 260] width 57 height 20
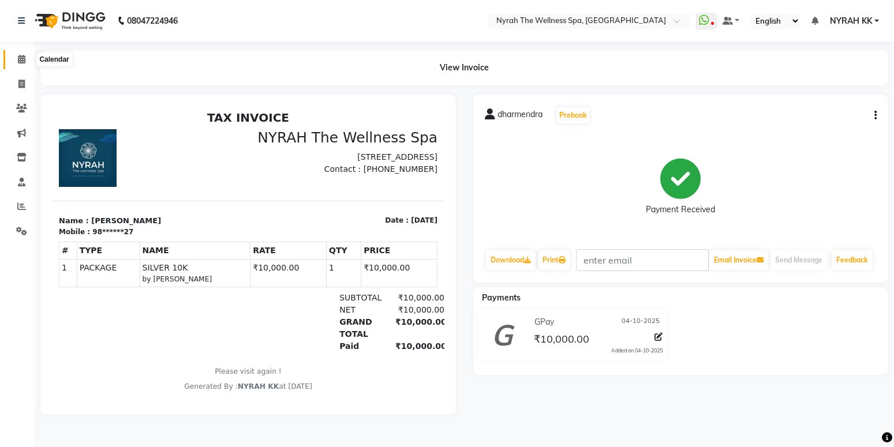
click at [19, 58] on icon at bounding box center [21, 59] width 7 height 9
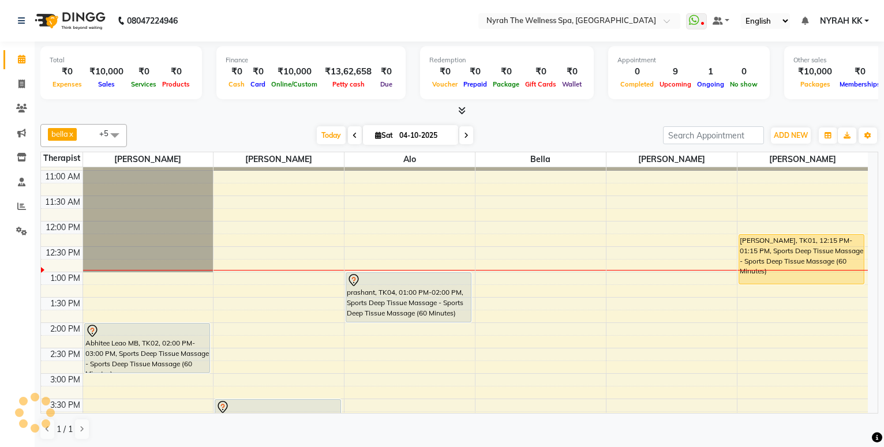
scroll to position [62, 0]
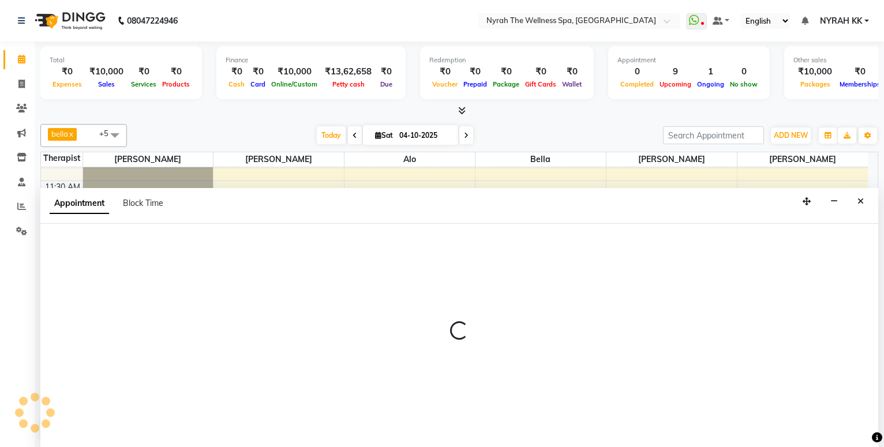
select select "61444"
select select "tentative"
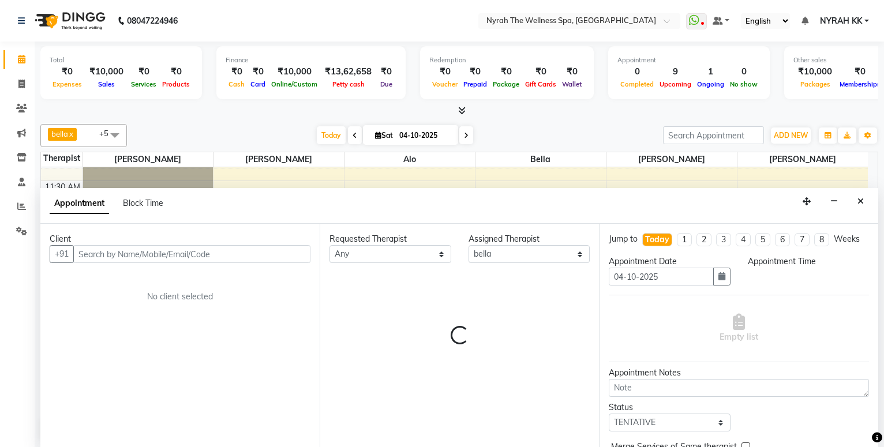
scroll to position [1, 0]
click at [178, 260] on input "text" at bounding box center [191, 254] width 237 height 18
select select "810"
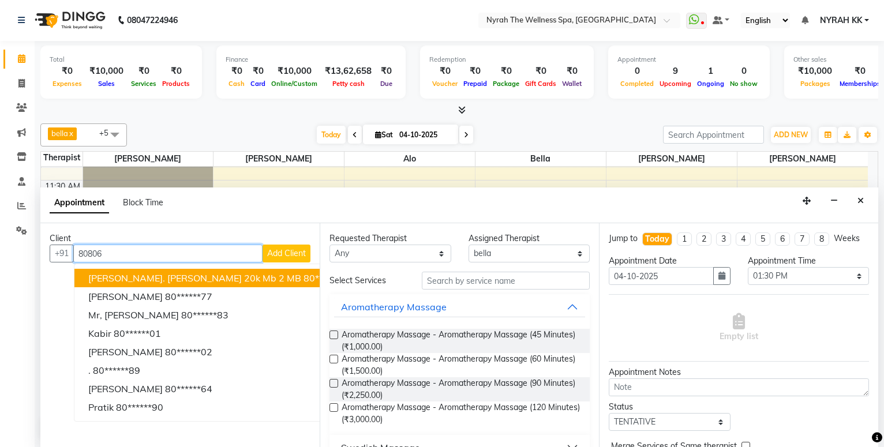
click at [303, 281] on ngb-highlight "80******77" at bounding box center [326, 278] width 47 height 12
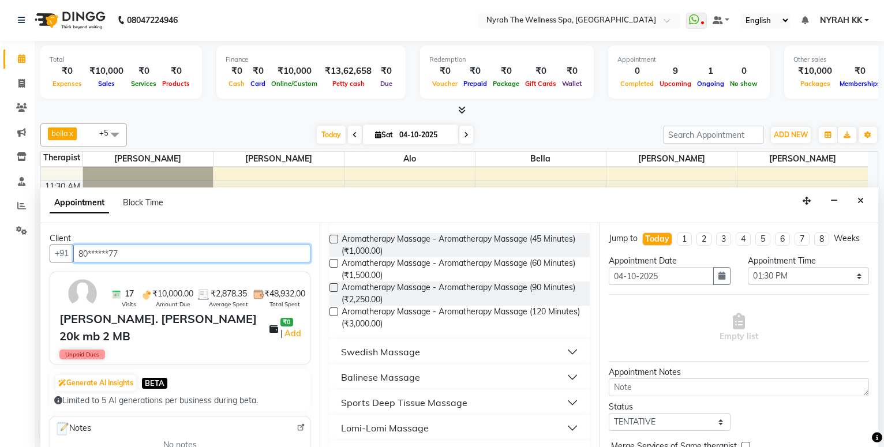
scroll to position [187, 0]
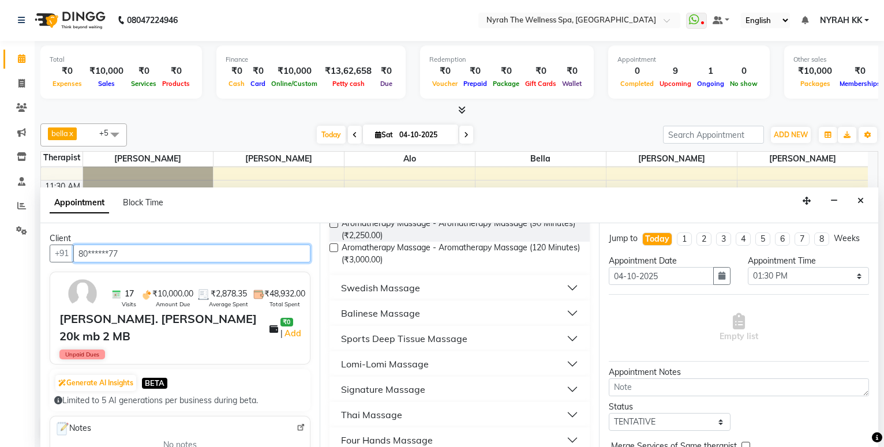
type input "80******77"
click at [400, 335] on div "Sports Deep Tissue Massage" at bounding box center [404, 339] width 126 height 14
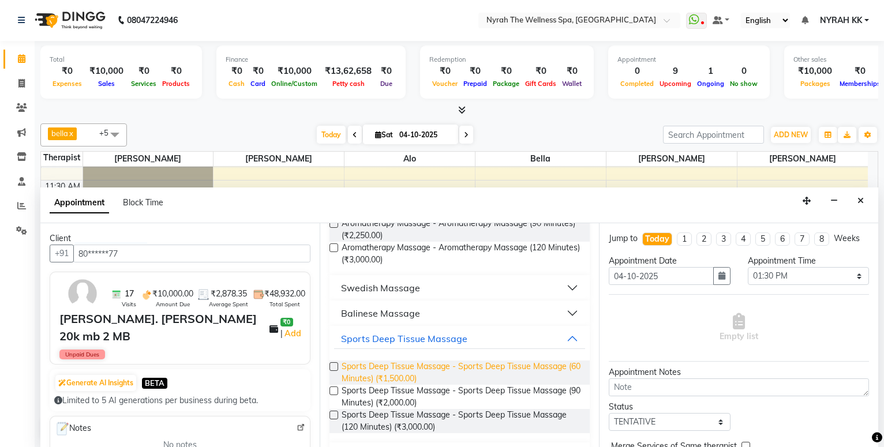
click at [404, 369] on span "Sports Deep Tissue Massage - Sports Deep Tissue Massage (60 Minutes) (₹1,500.00)" at bounding box center [460, 373] width 239 height 24
checkbox input "false"
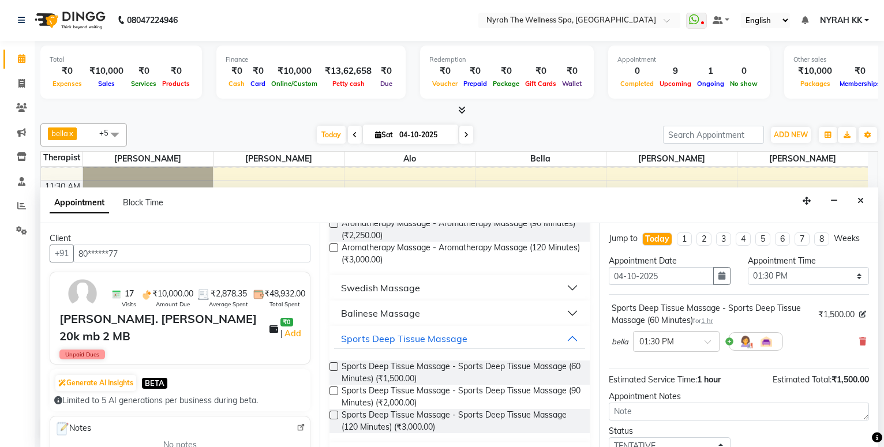
scroll to position [92, 0]
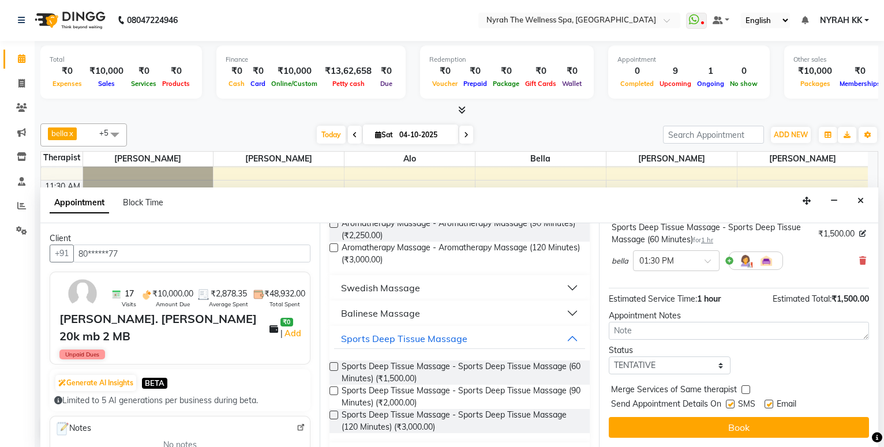
drag, startPoint x: 731, startPoint y: 404, endPoint x: 732, endPoint y: 413, distance: 8.7
click at [731, 406] on label at bounding box center [730, 404] width 9 height 9
click at [731, 406] on input "checkbox" at bounding box center [729, 404] width 7 height 7
click at [733, 405] on label at bounding box center [730, 404] width 9 height 9
click at [733, 405] on input "checkbox" at bounding box center [729, 404] width 7 height 7
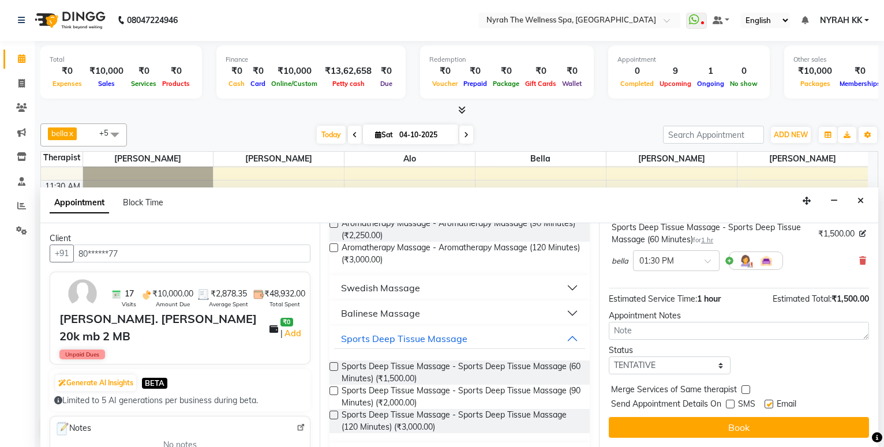
checkbox input "true"
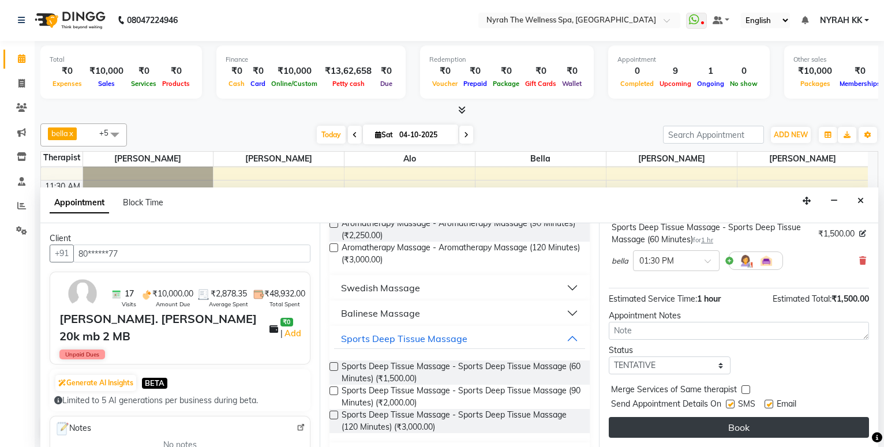
click at [736, 427] on button "Book" at bounding box center [739, 427] width 260 height 21
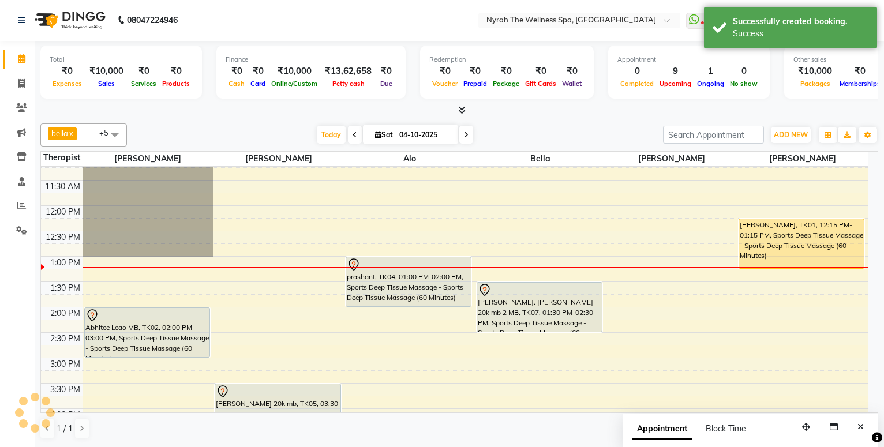
scroll to position [0, 0]
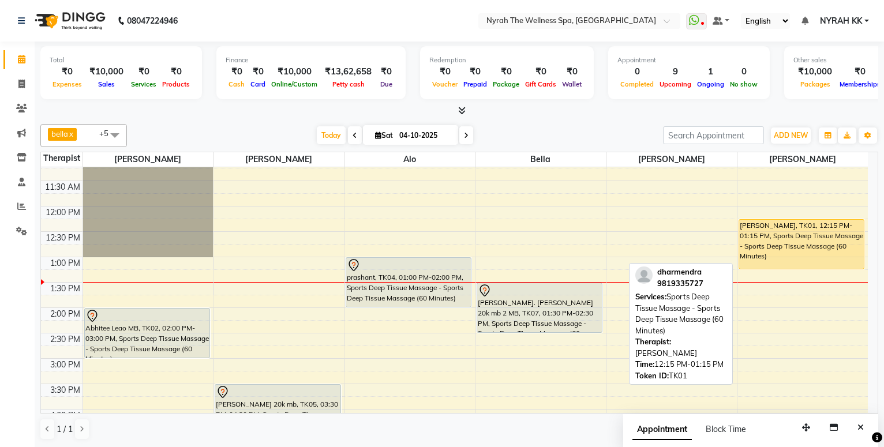
click at [761, 223] on div "[PERSON_NAME], TK01, 12:15 PM-01:15 PM, Sports Deep Tissue Massage - Sports Dee…" at bounding box center [801, 244] width 125 height 49
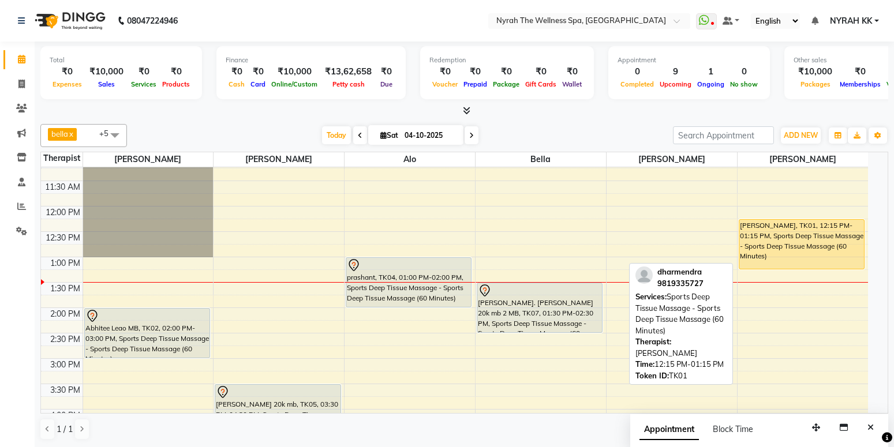
select select "1"
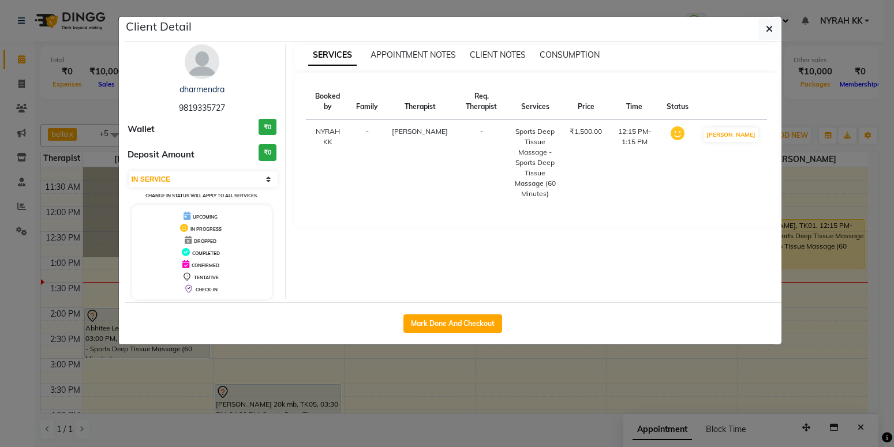
click at [491, 333] on div "Mark Done And Checkout" at bounding box center [453, 323] width 656 height 42
click at [491, 322] on button "Mark Done And Checkout" at bounding box center [452, 323] width 99 height 18
select select "service"
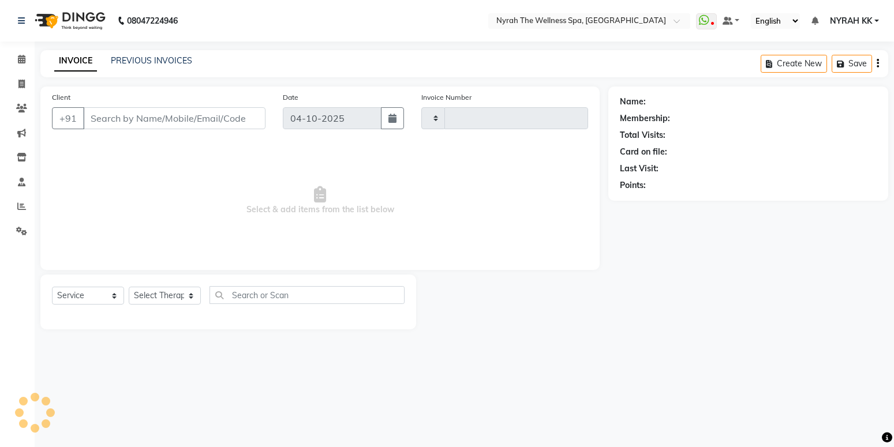
type input "1740"
select select "555"
type input "98******27"
select select "91899"
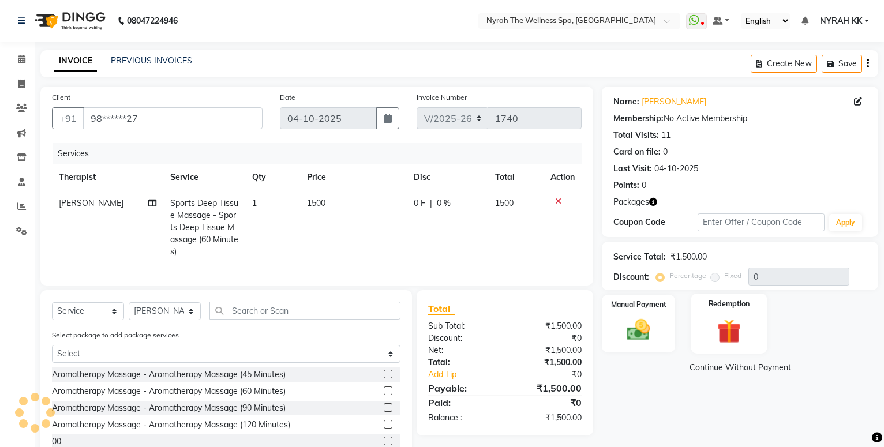
click at [703, 324] on div "Redemption" at bounding box center [729, 324] width 76 height 60
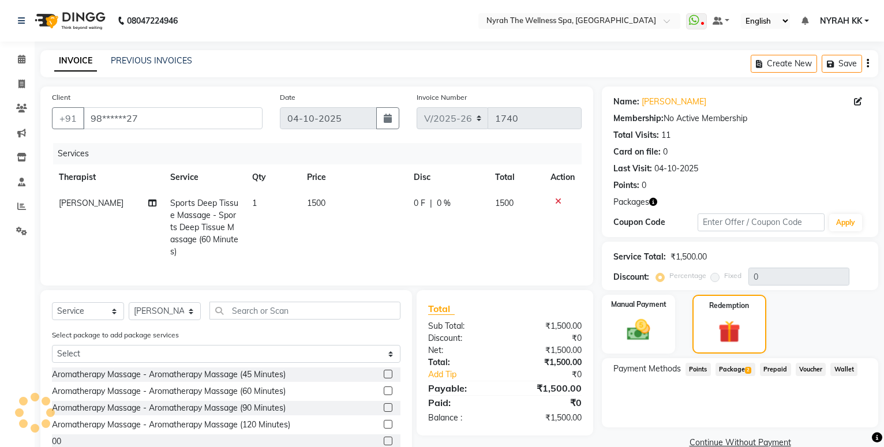
click at [725, 367] on span "Package 2" at bounding box center [735, 369] width 40 height 13
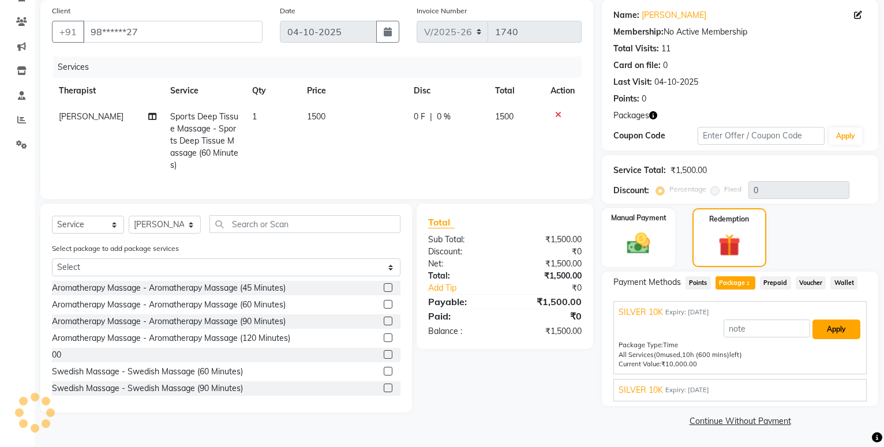
click at [829, 328] on button "Apply" at bounding box center [836, 330] width 48 height 20
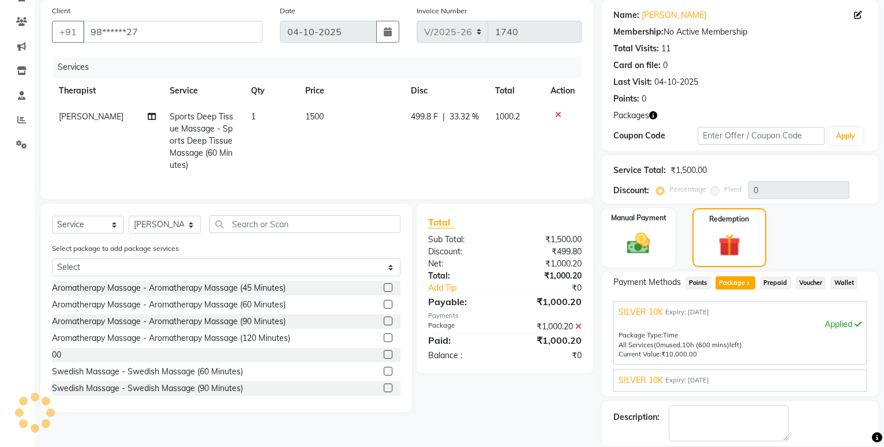
scroll to position [142, 0]
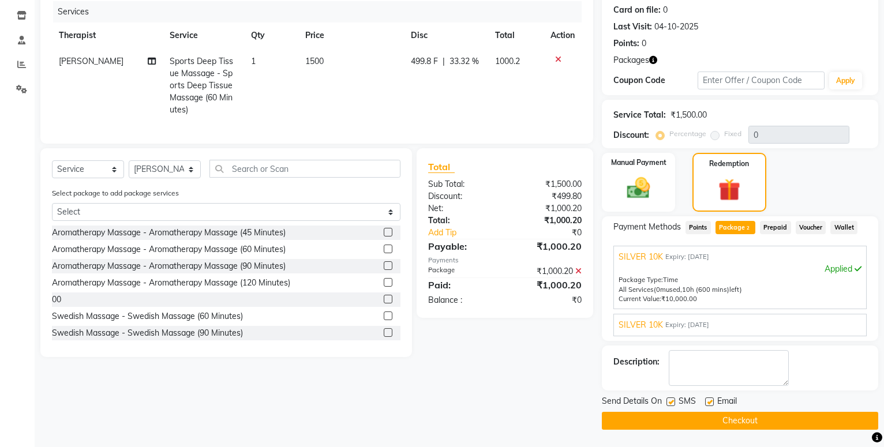
click at [667, 404] on label at bounding box center [670, 401] width 9 height 9
click at [667, 404] on input "checkbox" at bounding box center [669, 402] width 7 height 7
checkbox input "false"
click at [669, 418] on button "Checkout" at bounding box center [740, 421] width 276 height 18
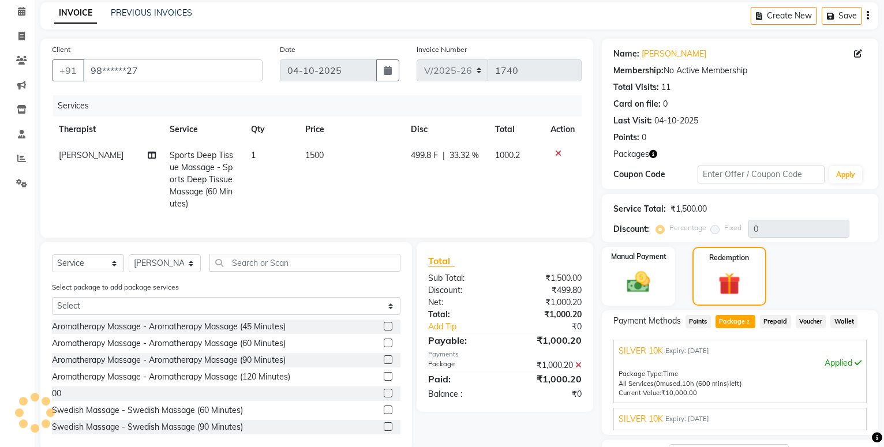
scroll to position [0, 0]
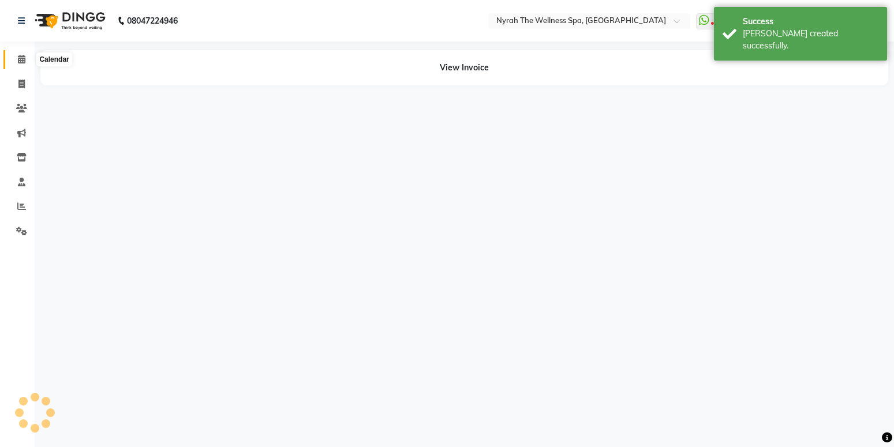
click at [20, 59] on icon at bounding box center [21, 59] width 7 height 9
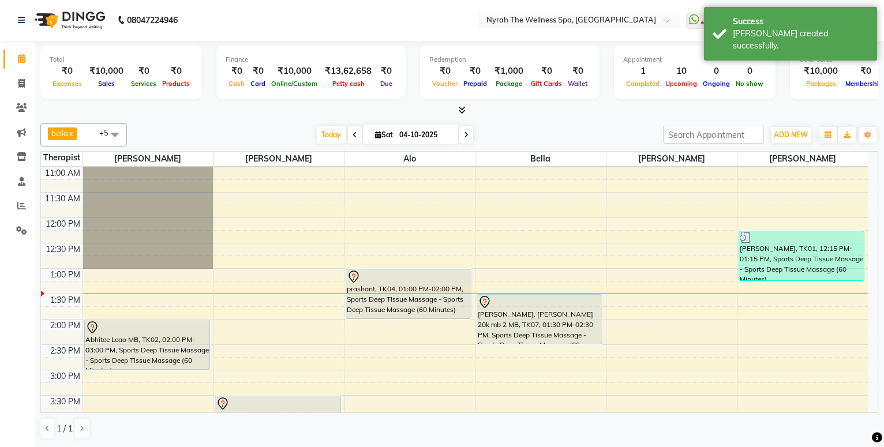
scroll to position [62, 0]
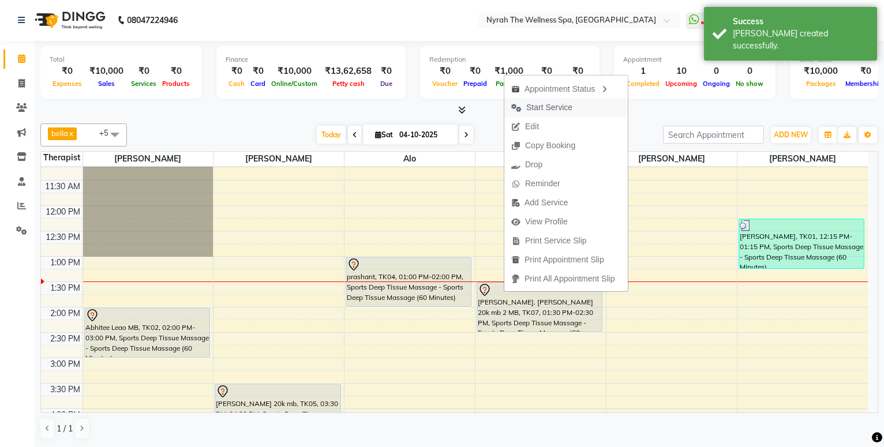
click at [566, 112] on span "Start Service" at bounding box center [549, 108] width 46 height 12
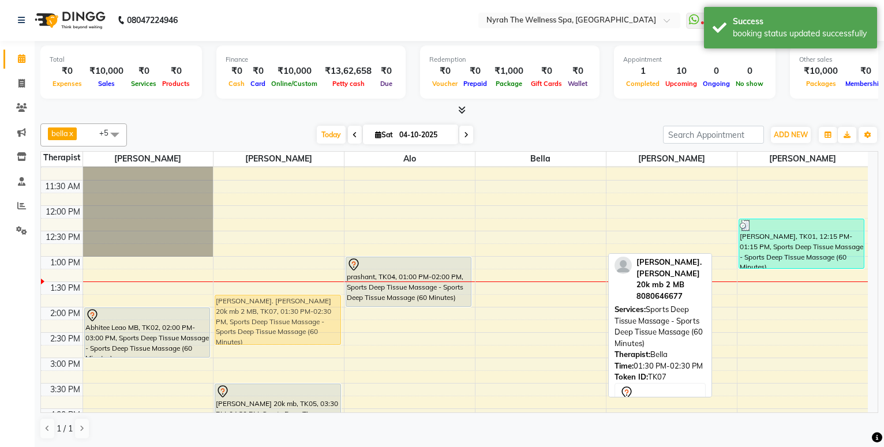
drag, startPoint x: 536, startPoint y: 294, endPoint x: 315, endPoint y: 310, distance: 222.1
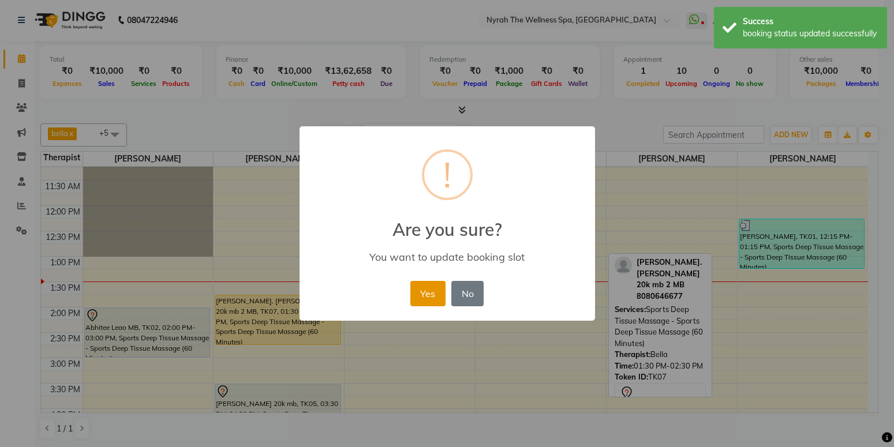
click at [428, 291] on button "Yes" at bounding box center [427, 293] width 35 height 25
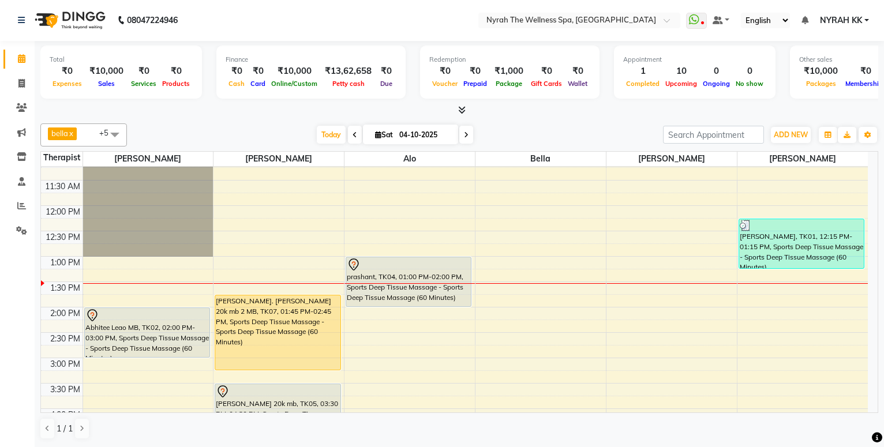
drag, startPoint x: 269, startPoint y: 346, endPoint x: 268, endPoint y: 376, distance: 30.6
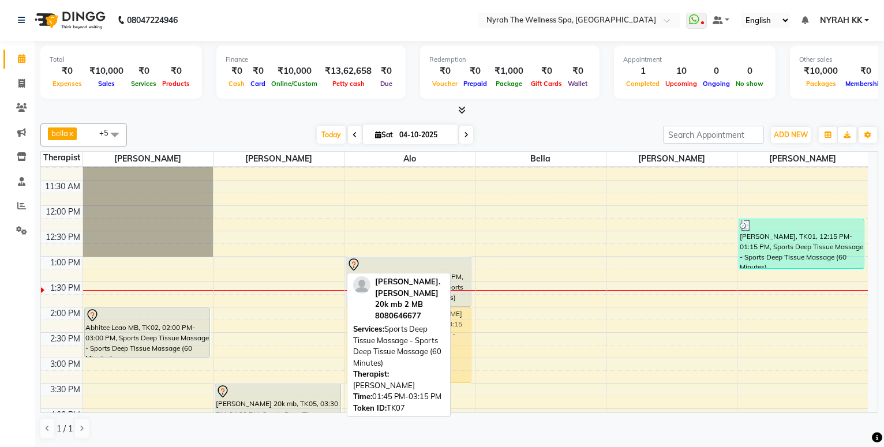
drag, startPoint x: 285, startPoint y: 305, endPoint x: 449, endPoint y: 312, distance: 164.0
click at [449, 312] on div "bella x [PERSON_NAME] x [PERSON_NAME] x [PERSON_NAME] x +5 Select All [PERSON_N…" at bounding box center [459, 281] width 838 height 325
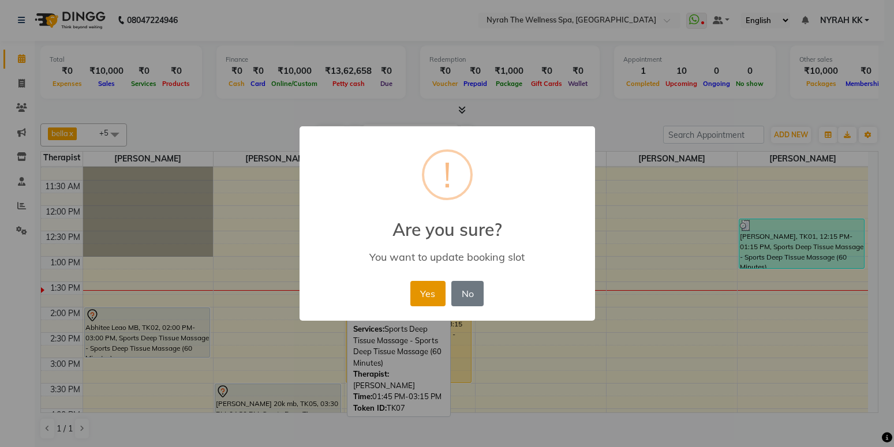
click at [416, 295] on button "Yes" at bounding box center [427, 293] width 35 height 25
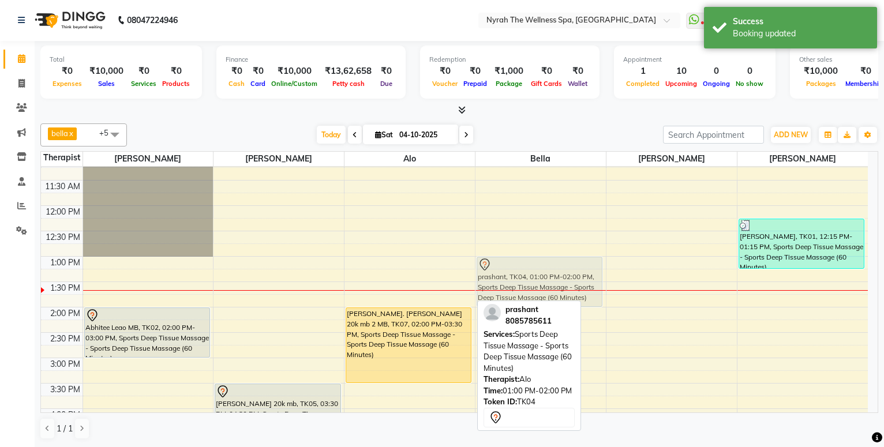
drag, startPoint x: 460, startPoint y: 271, endPoint x: 528, endPoint y: 268, distance: 68.1
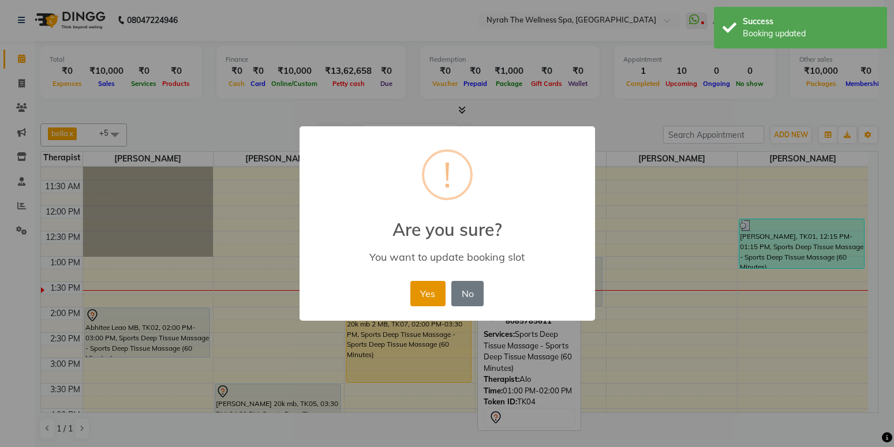
click at [429, 294] on button "Yes" at bounding box center [427, 293] width 35 height 25
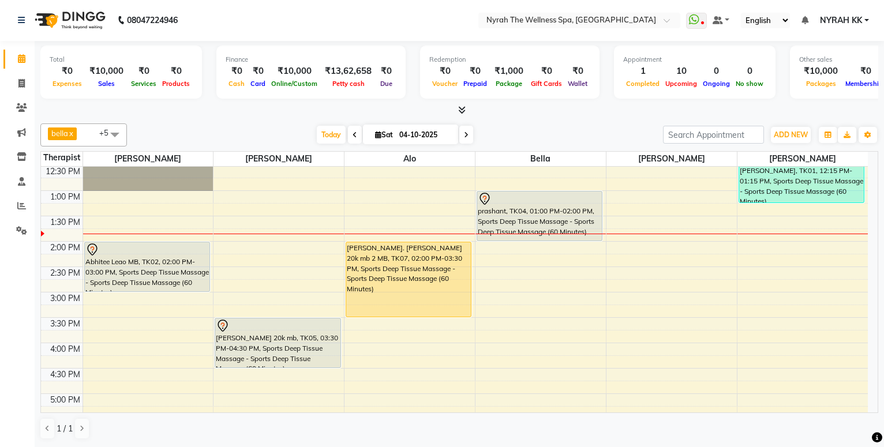
scroll to position [125, 0]
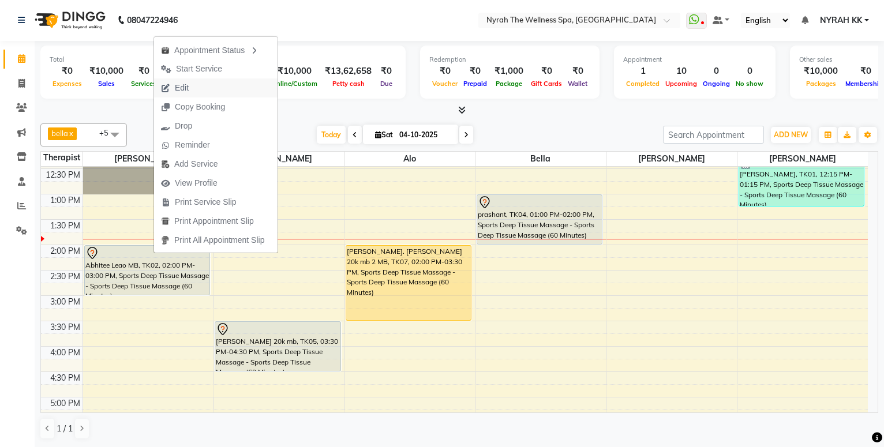
click at [201, 96] on button "Edit" at bounding box center [215, 87] width 123 height 19
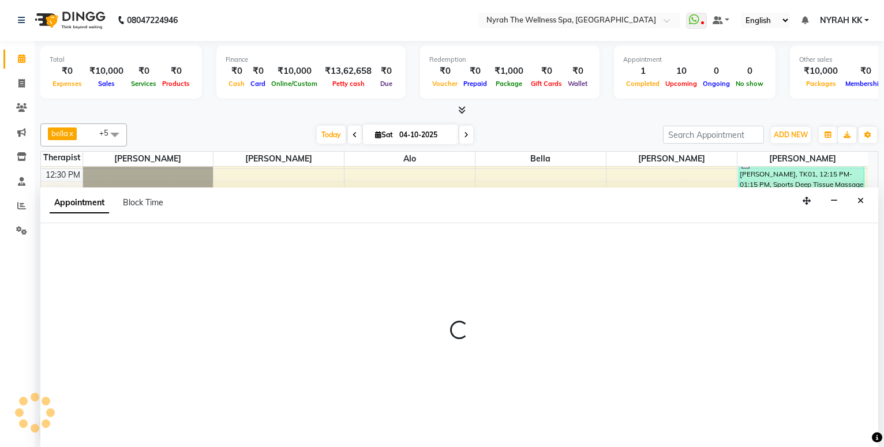
select select "tentative"
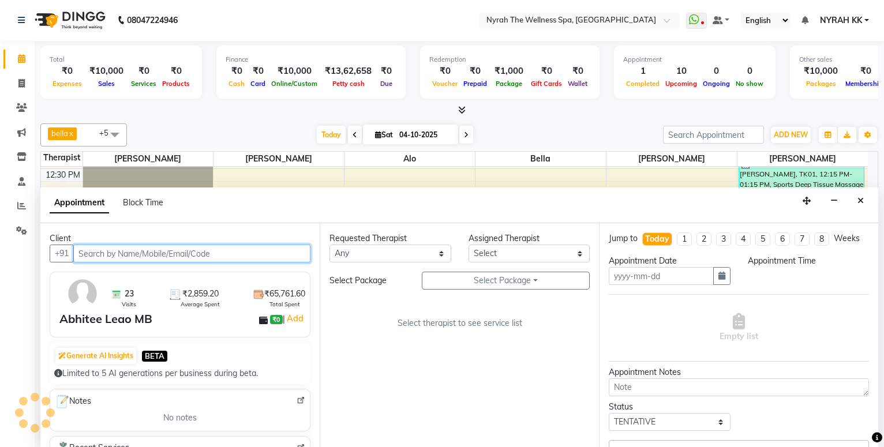
type input "04-10-2025"
select select "10323"
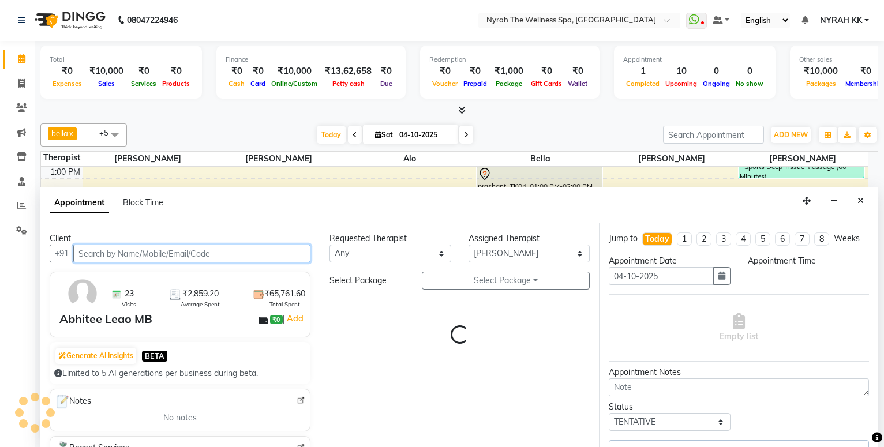
select select "840"
select select "52"
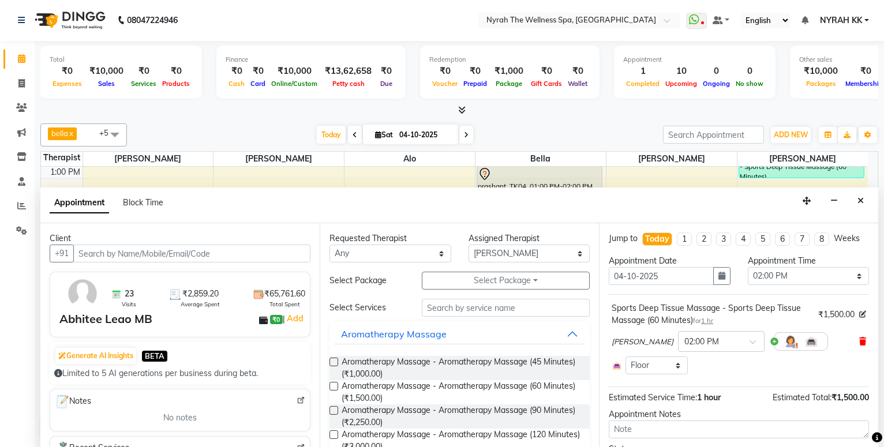
click at [859, 346] on icon at bounding box center [862, 341] width 7 height 8
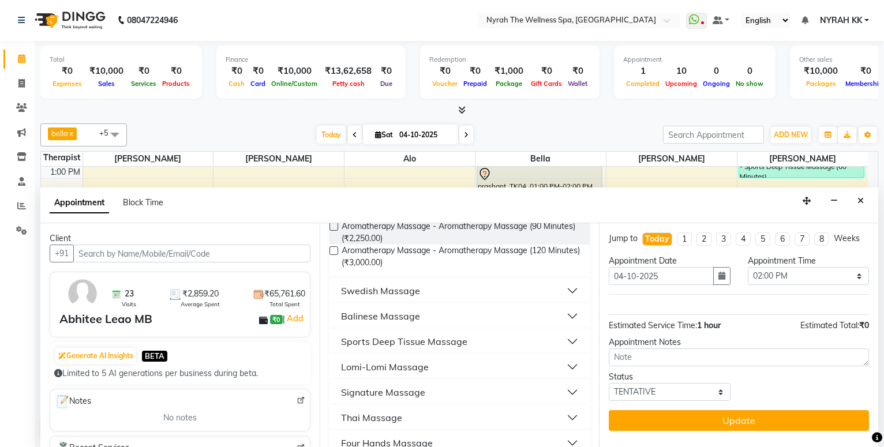
scroll to position [187, 0]
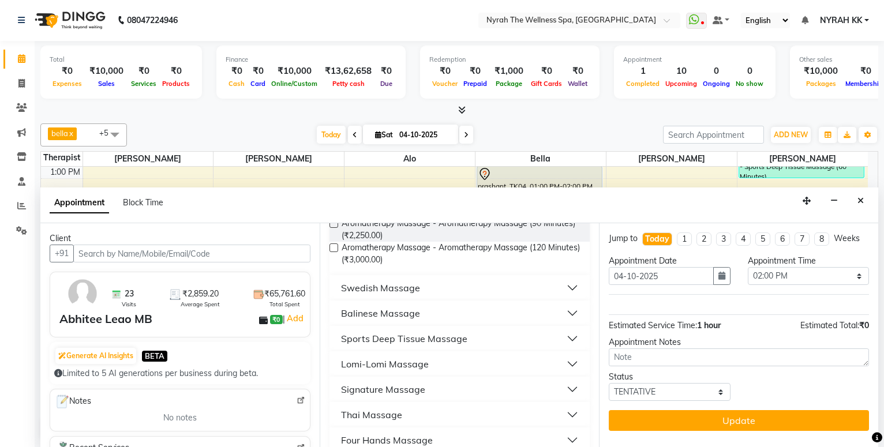
click at [459, 335] on div "Sports Deep Tissue Massage" at bounding box center [404, 339] width 126 height 14
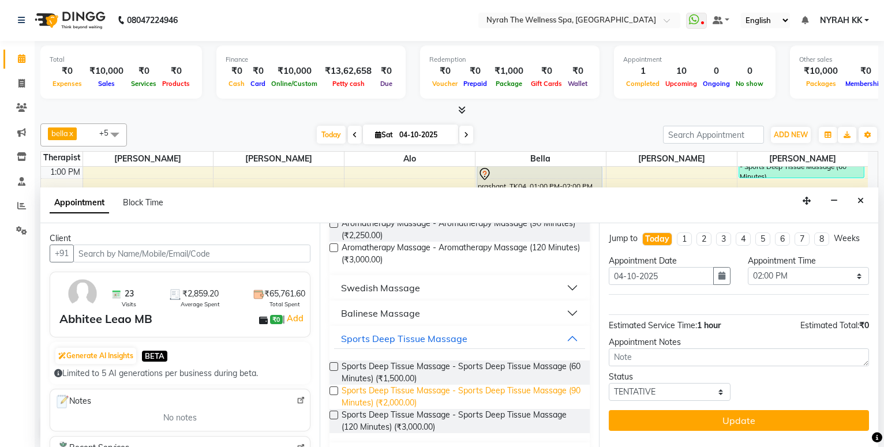
click at [427, 396] on span "Sports Deep Tissue Massage - Sports Deep Tissue Massage (90 Minutes) (₹2,000.00)" at bounding box center [460, 397] width 239 height 24
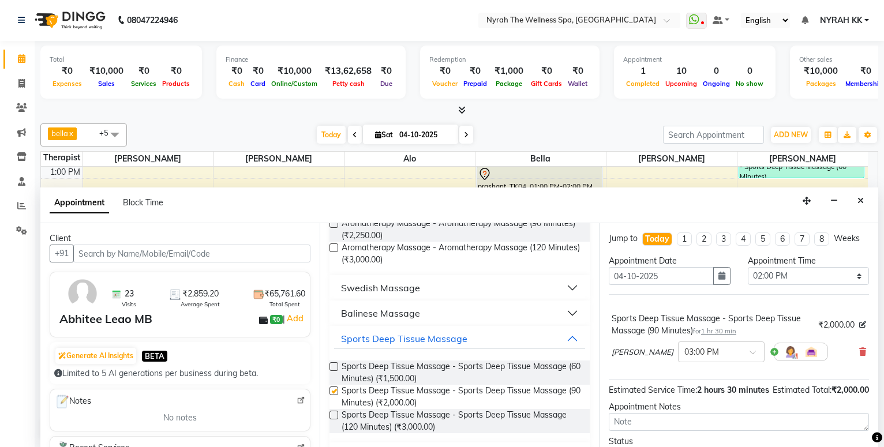
checkbox input "false"
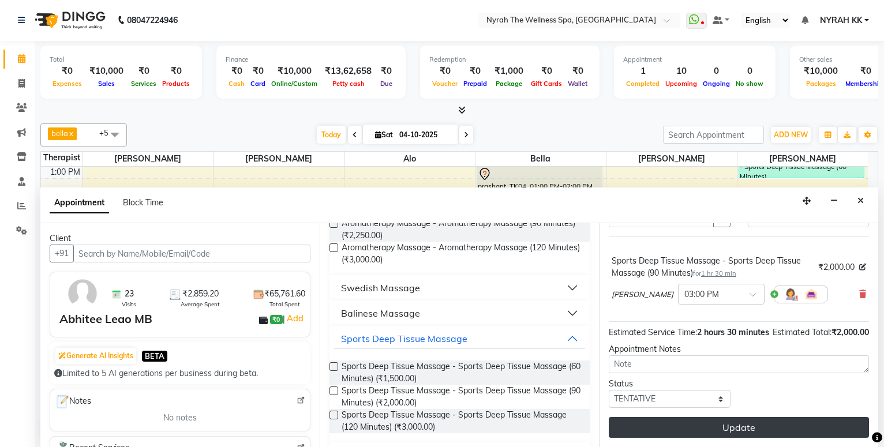
scroll to position [81, 0]
click at [639, 433] on button "Update" at bounding box center [739, 427] width 260 height 21
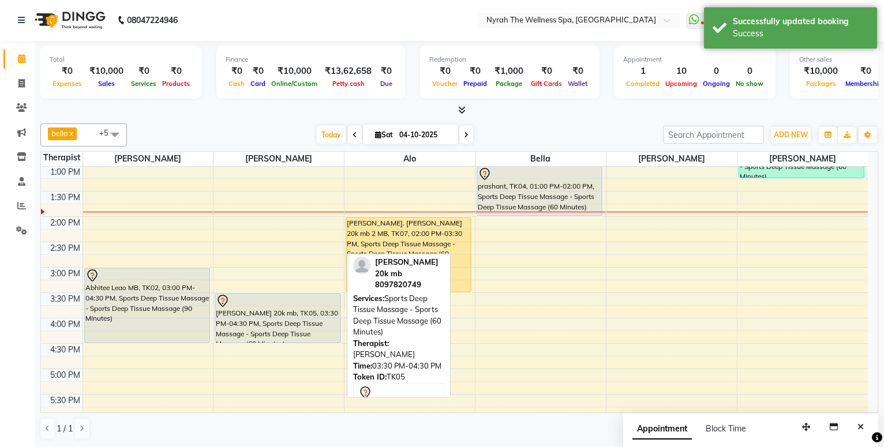
scroll to position [0, 0]
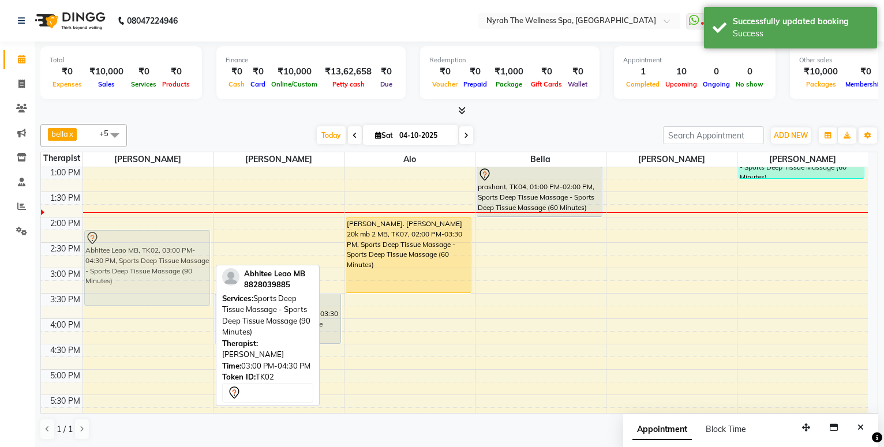
drag, startPoint x: 189, startPoint y: 313, endPoint x: 208, endPoint y: 269, distance: 47.3
click at [208, 269] on div "Abhitee Leao MB, TK02, 03:00 PM-04:30 PM, Sports Deep Tissue Massage - Sports D…" at bounding box center [148, 369] width 130 height 710
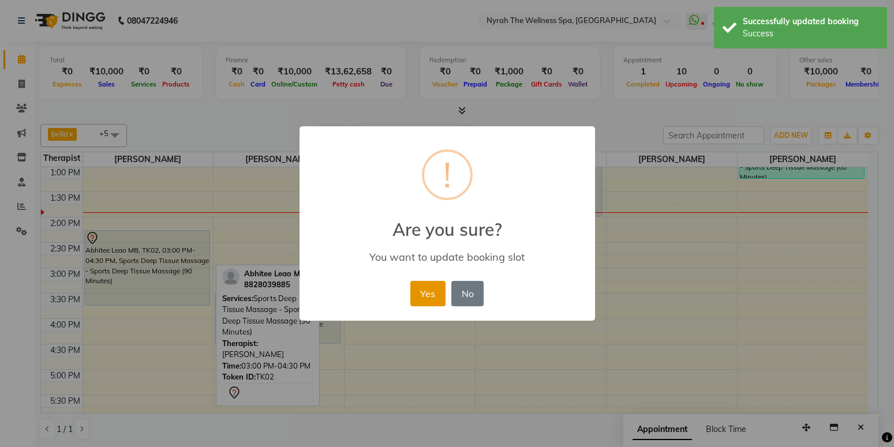
click at [430, 284] on button "Yes" at bounding box center [427, 293] width 35 height 25
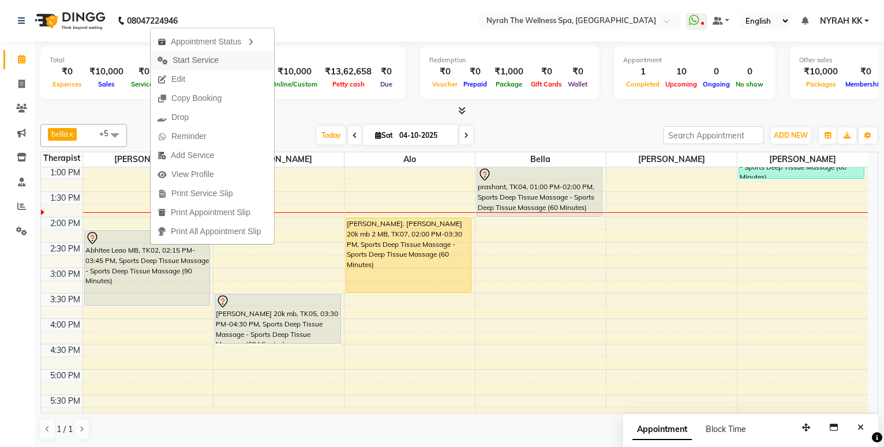
click at [237, 66] on button "Start Service" at bounding box center [212, 60] width 123 height 19
